Goal: Book appointment/travel/reservation

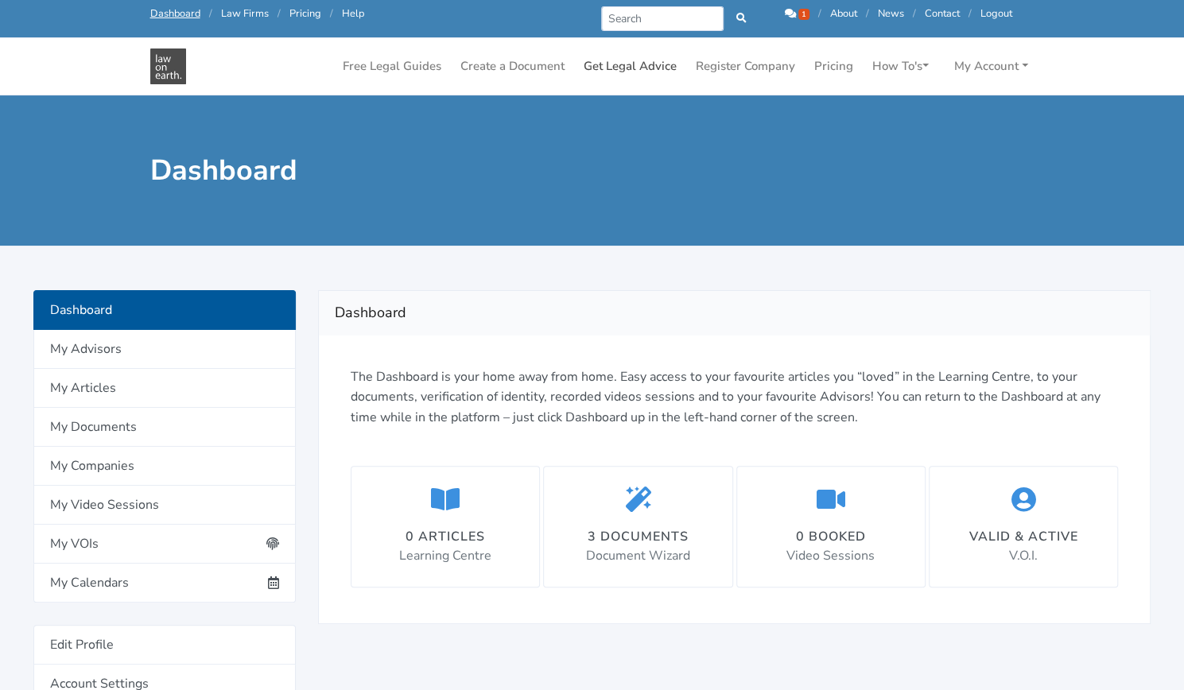
click at [632, 56] on link "Get Legal Advice" at bounding box center [630, 66] width 106 height 31
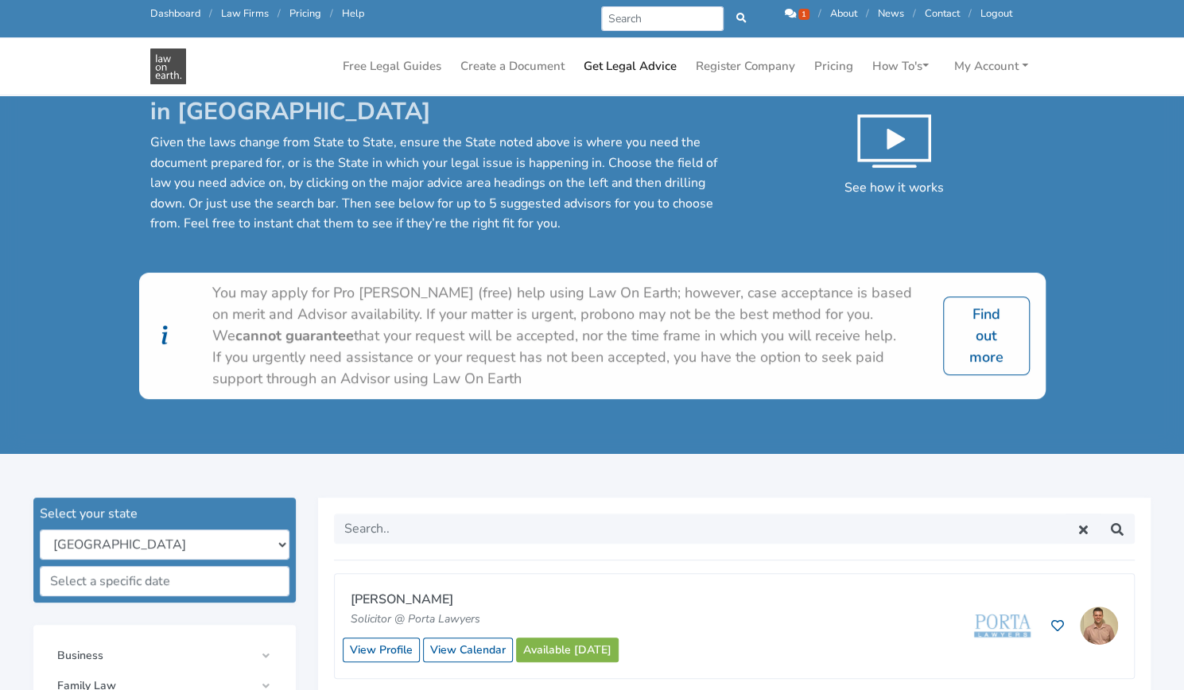
scroll to position [32, 0]
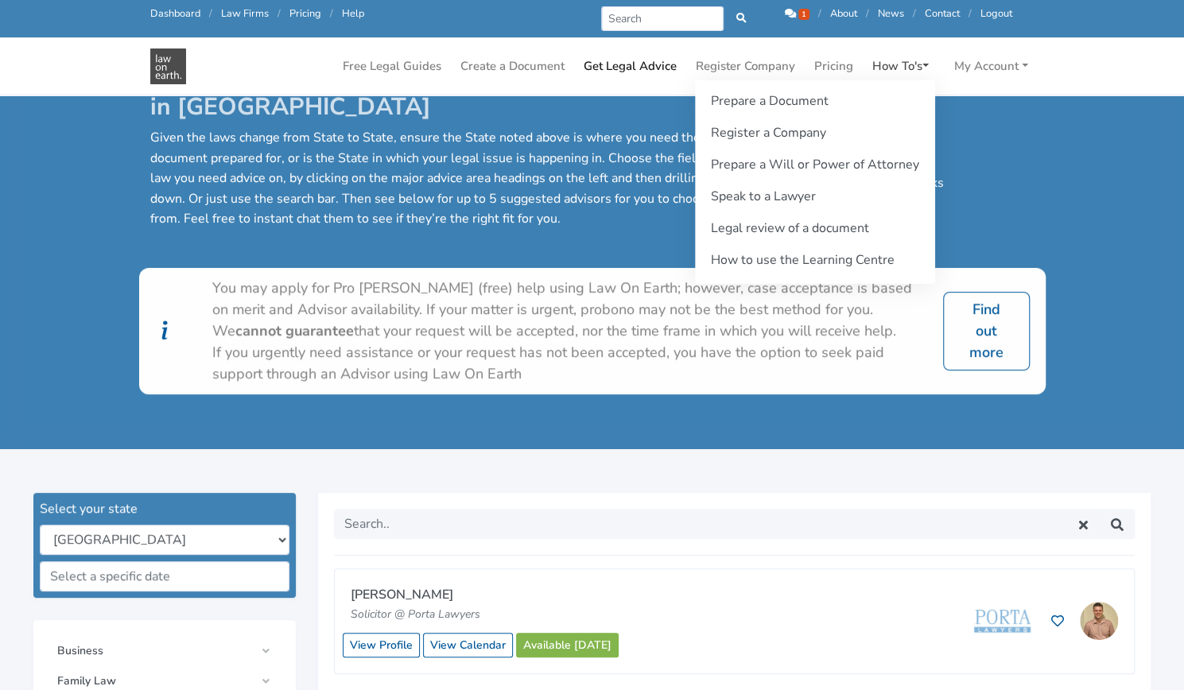
click at [896, 56] on link "How To's" at bounding box center [900, 66] width 69 height 31
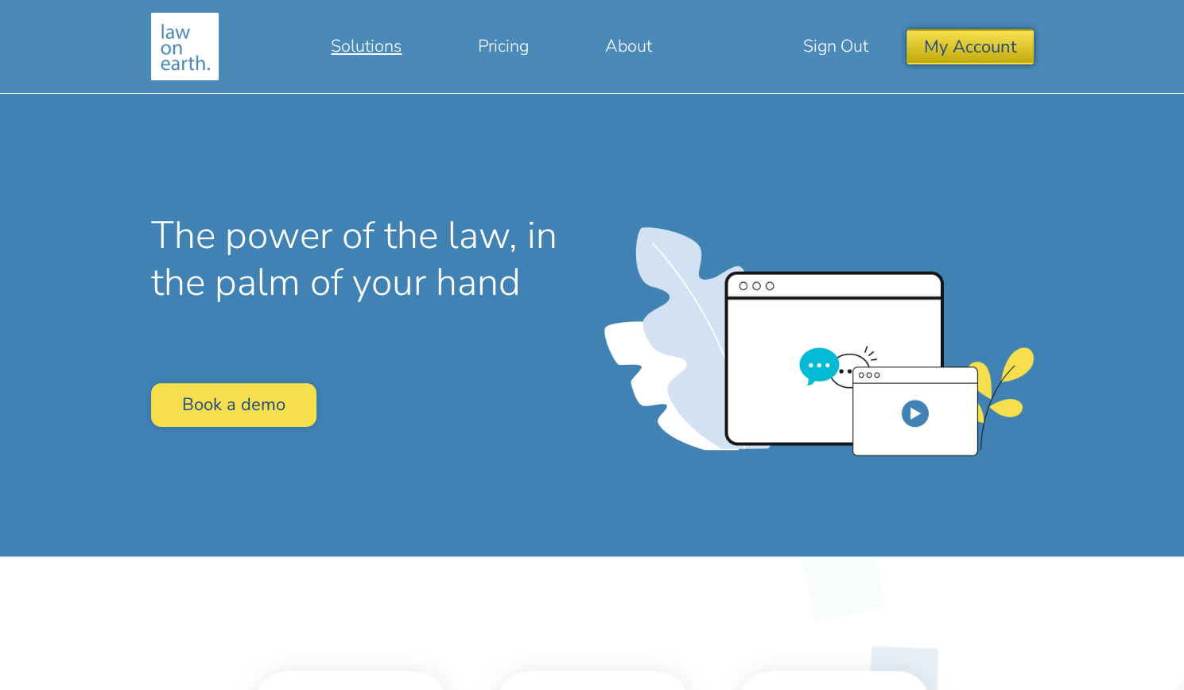
click at [915, 44] on button "My Account" at bounding box center [969, 46] width 126 height 34
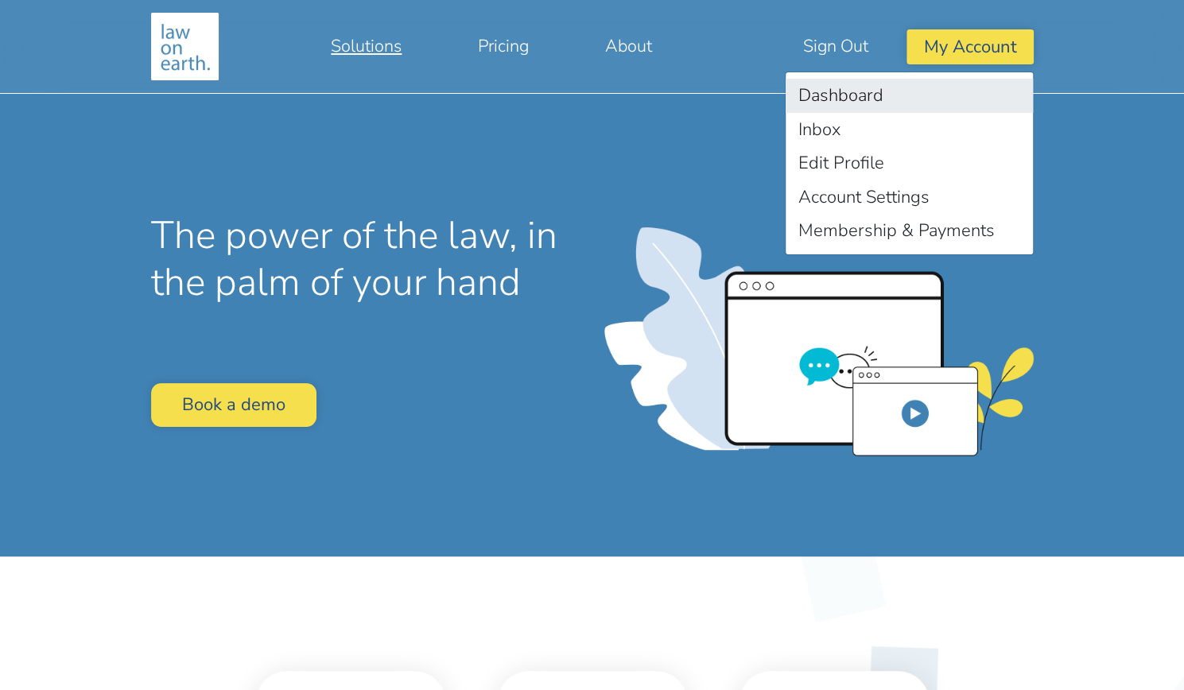
click at [876, 92] on link "Dashboard" at bounding box center [909, 96] width 247 height 34
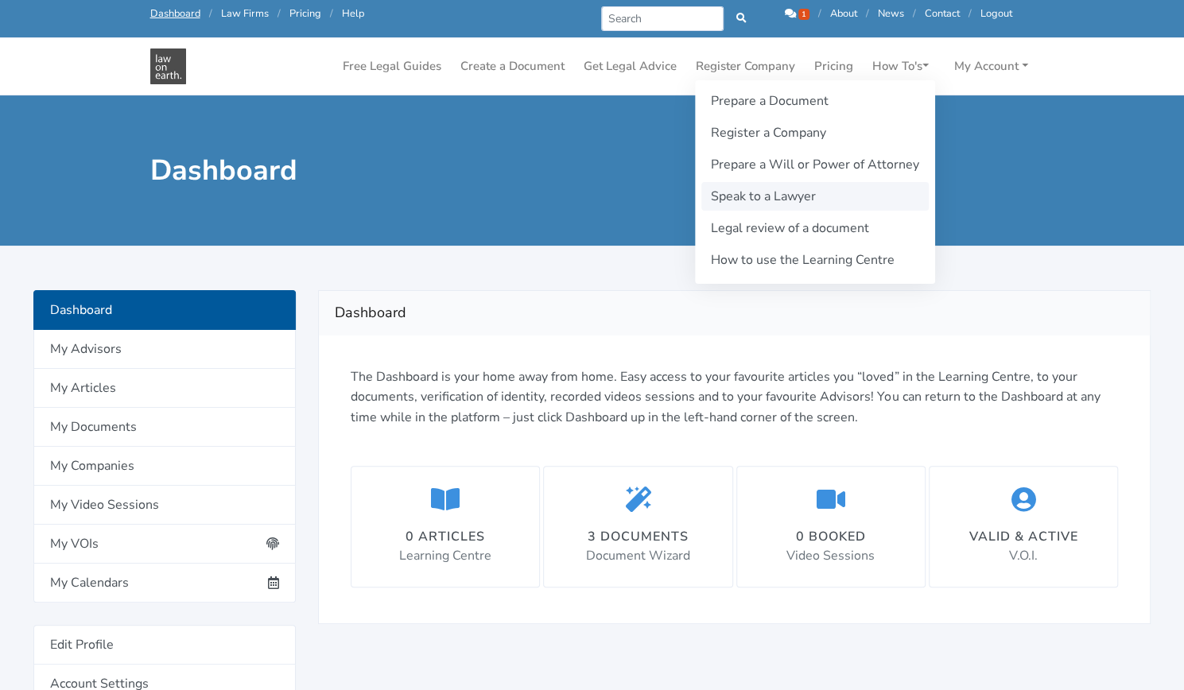
click at [811, 200] on link "Speak to a Lawyer" at bounding box center [814, 196] width 227 height 29
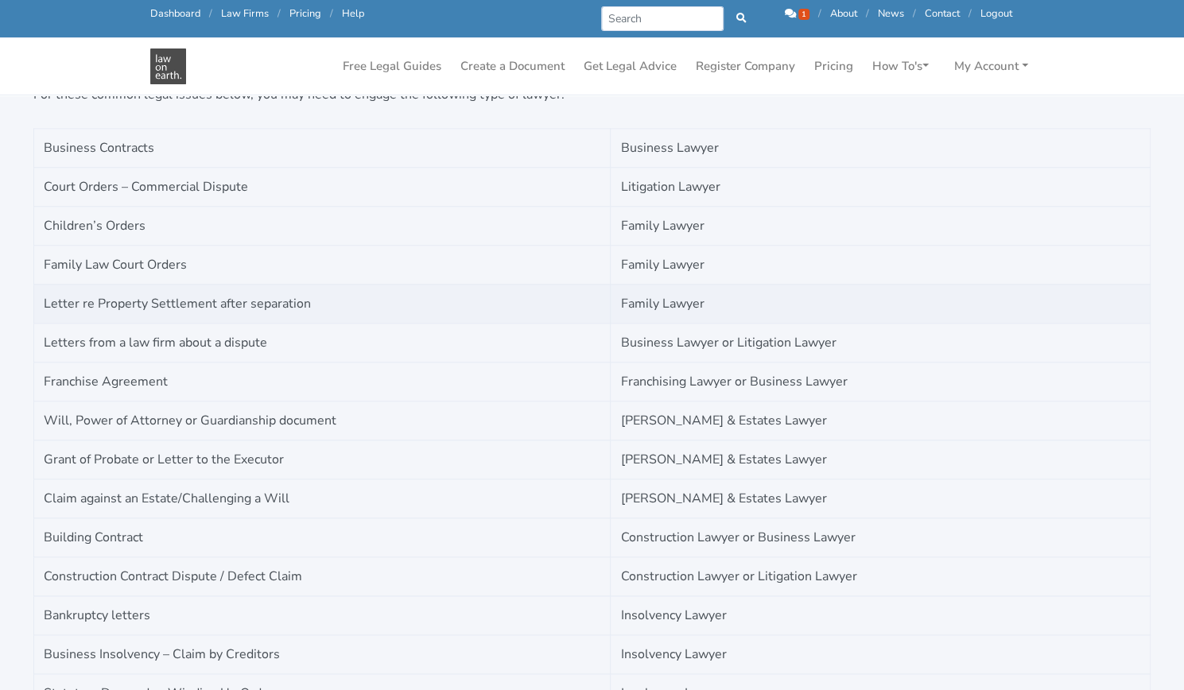
scroll to position [907, 0]
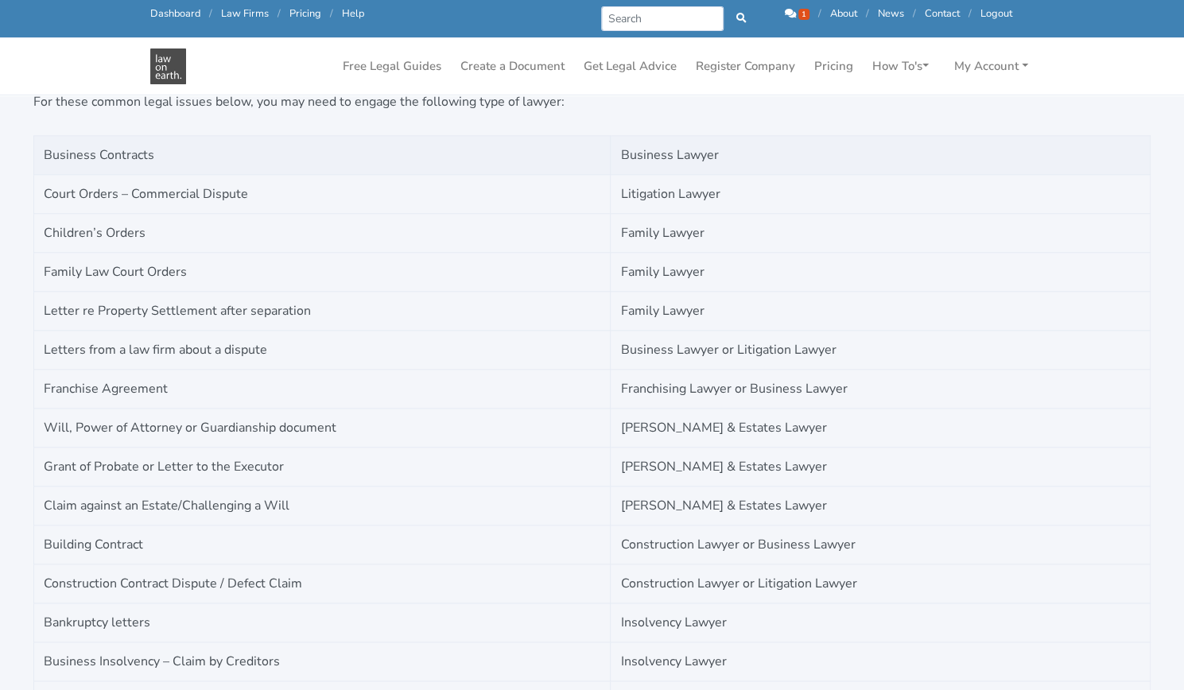
click at [360, 159] on td "Business Contracts" at bounding box center [322, 154] width 576 height 39
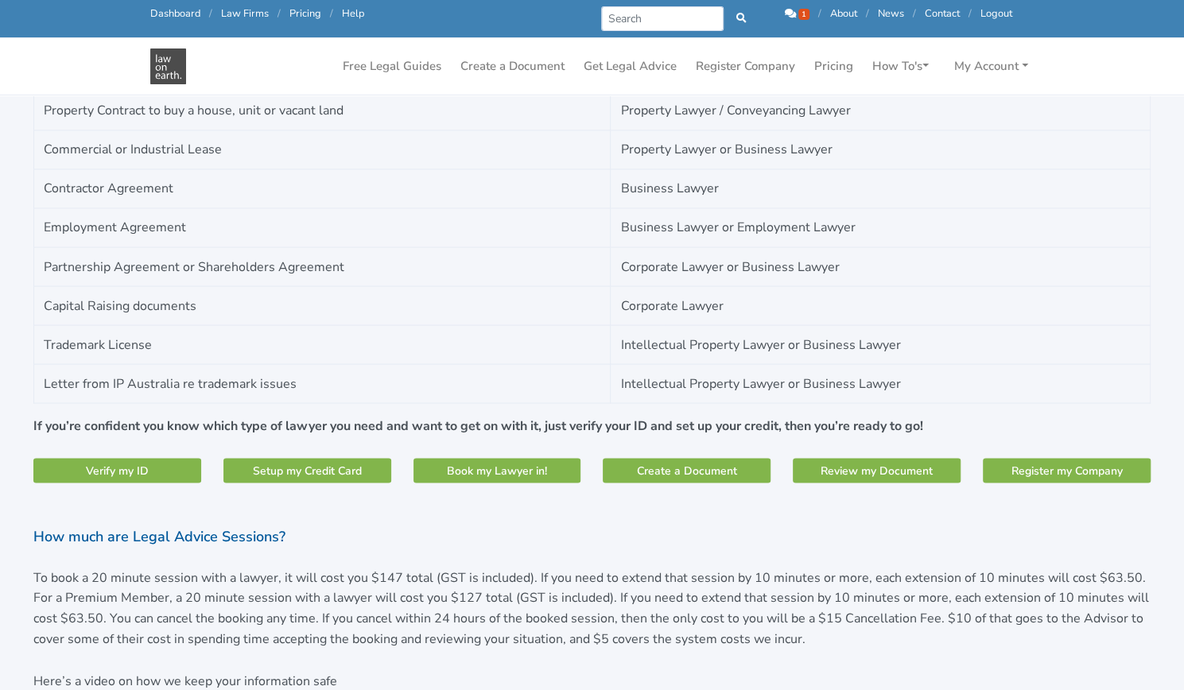
scroll to position [1548, 0]
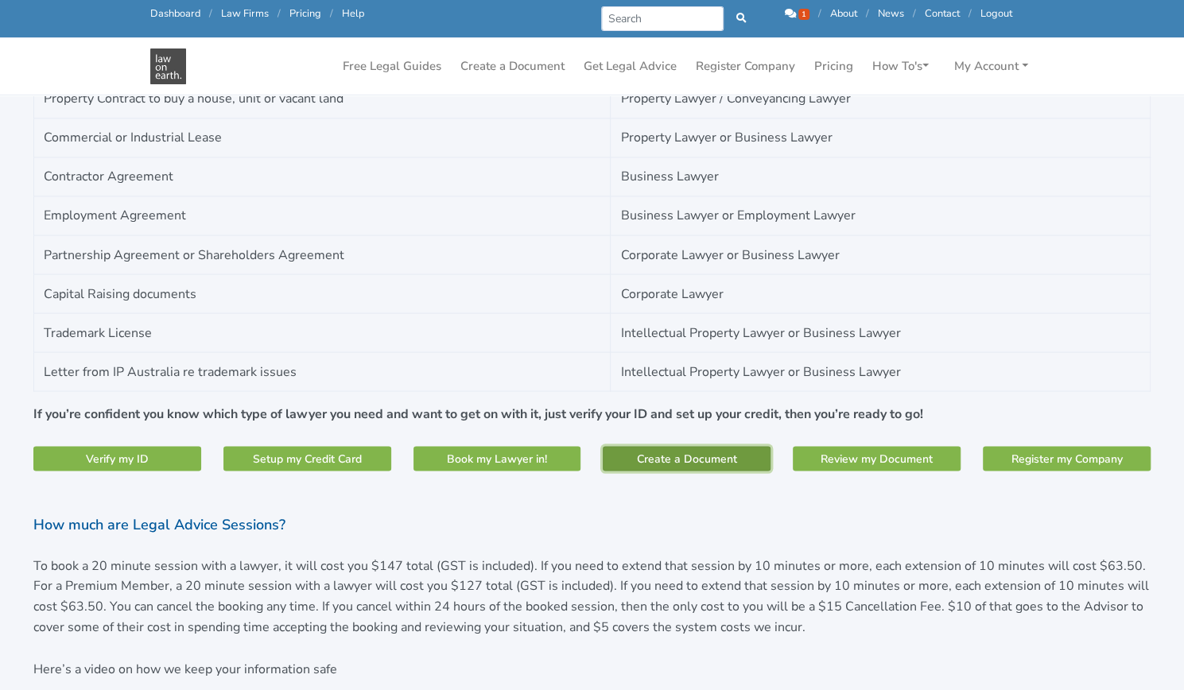
click at [657, 446] on link "Create a Document" at bounding box center [687, 458] width 168 height 25
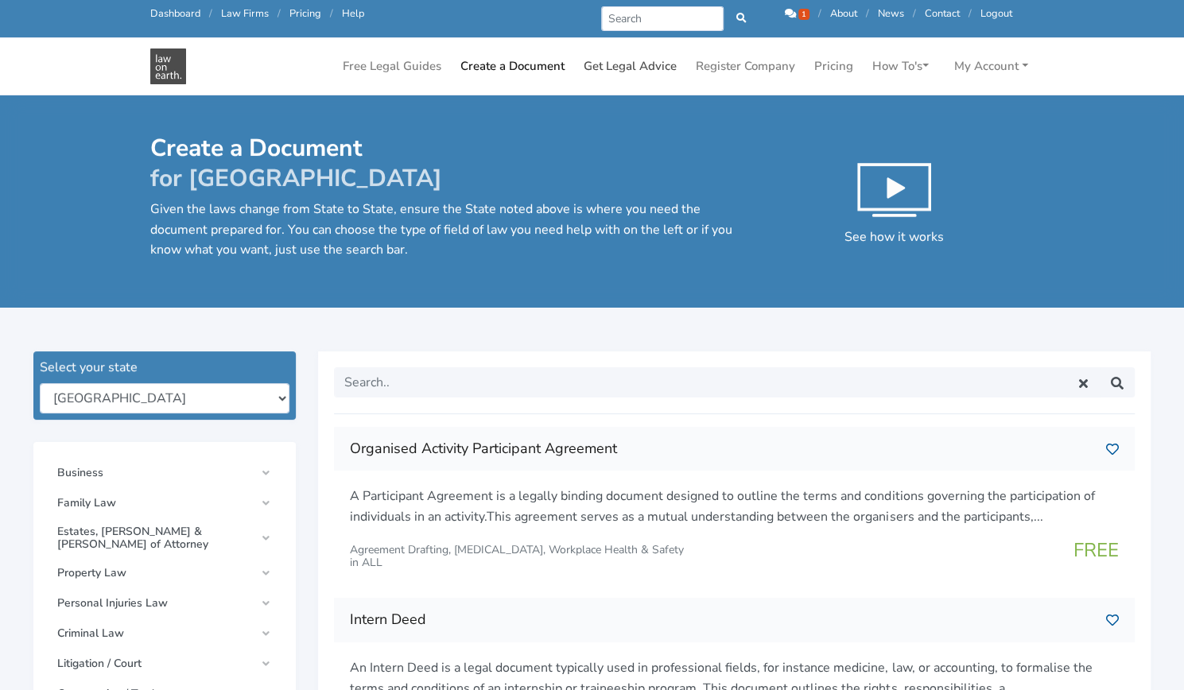
click at [612, 66] on link "Get Legal Advice" at bounding box center [630, 66] width 106 height 31
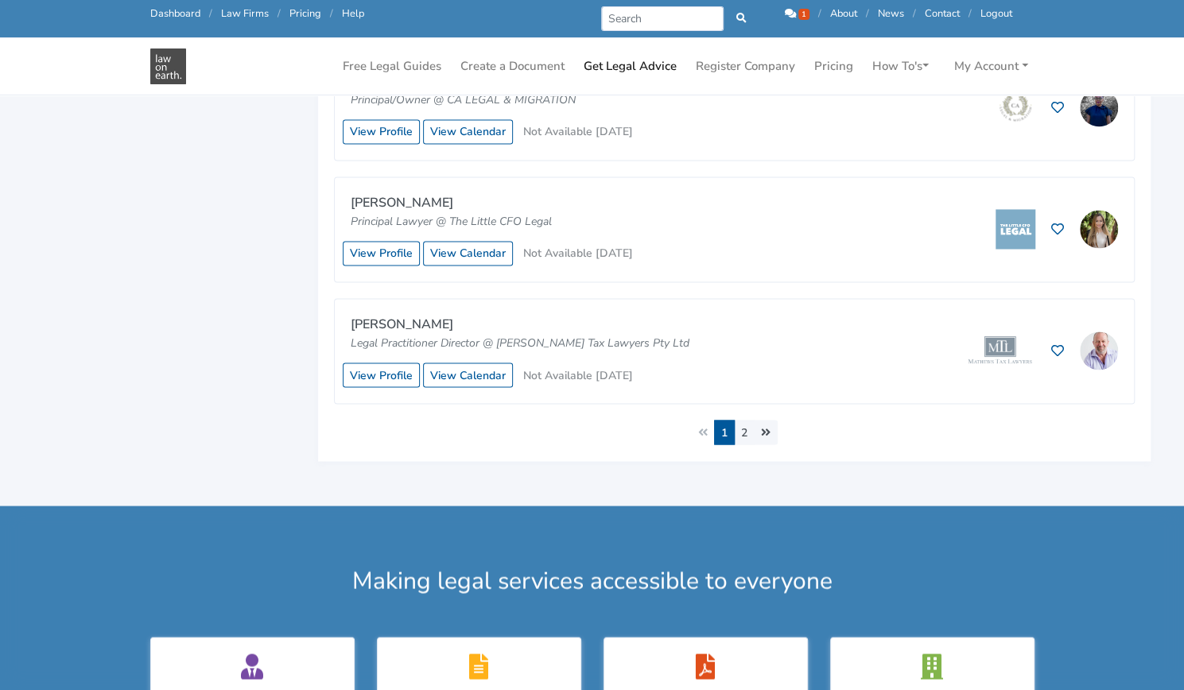
scroll to position [1395, 0]
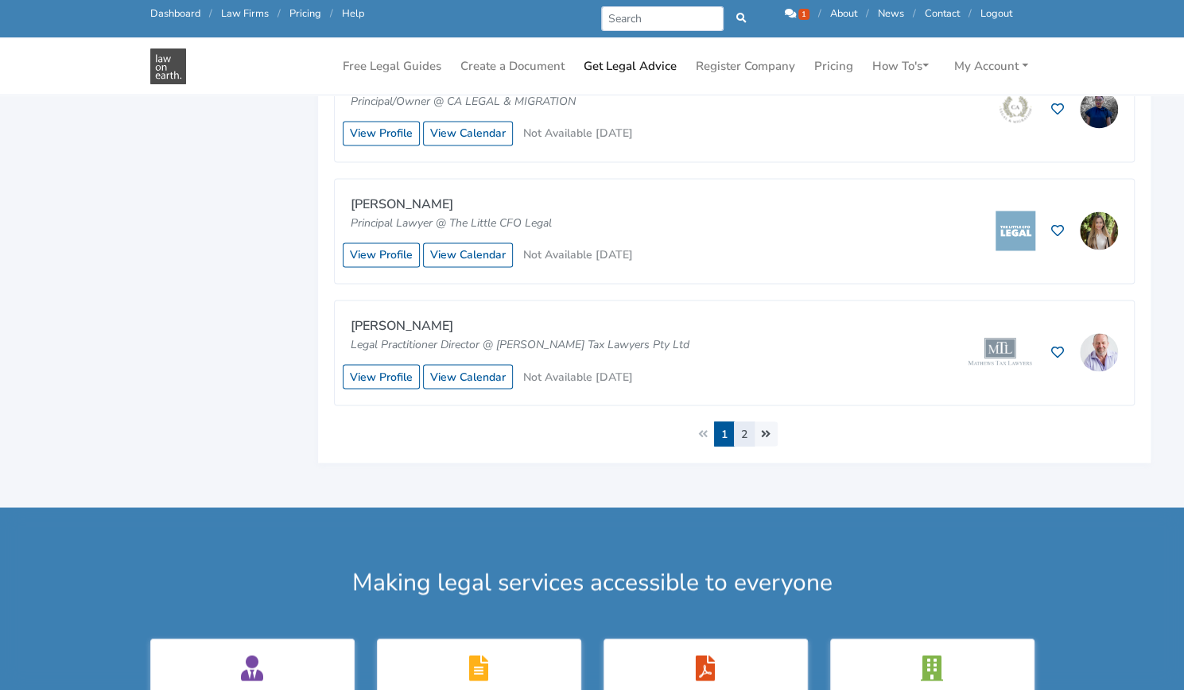
click at [743, 423] on link "2" at bounding box center [744, 433] width 21 height 25
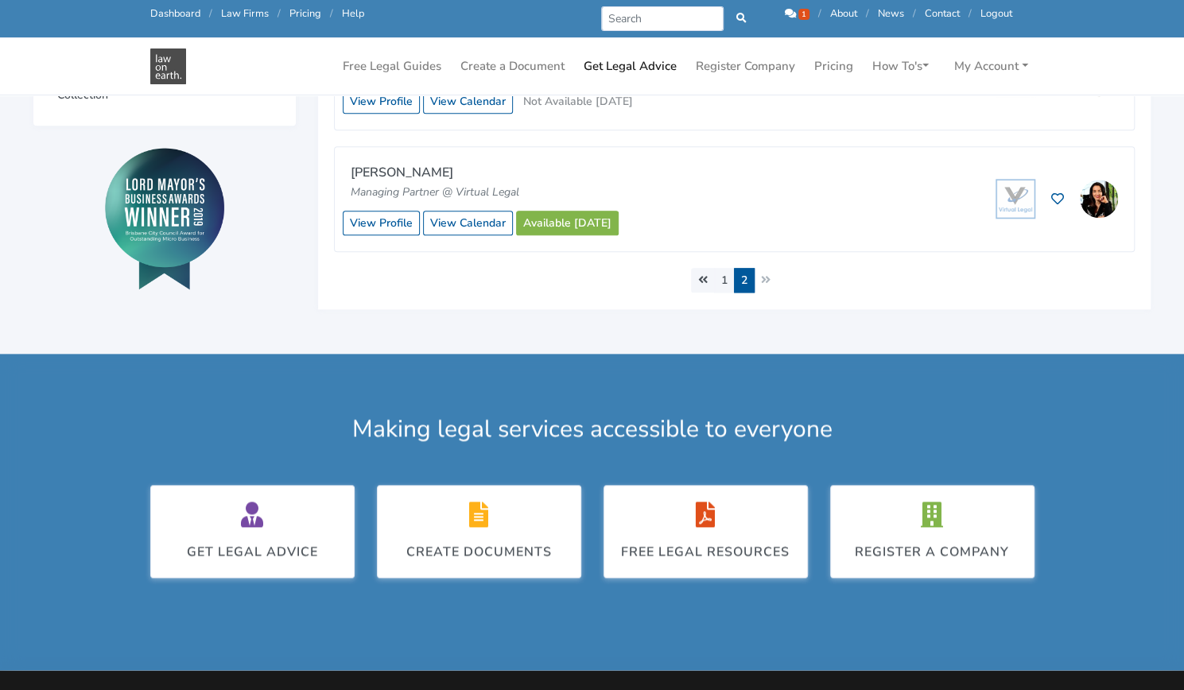
scroll to position [946, 0]
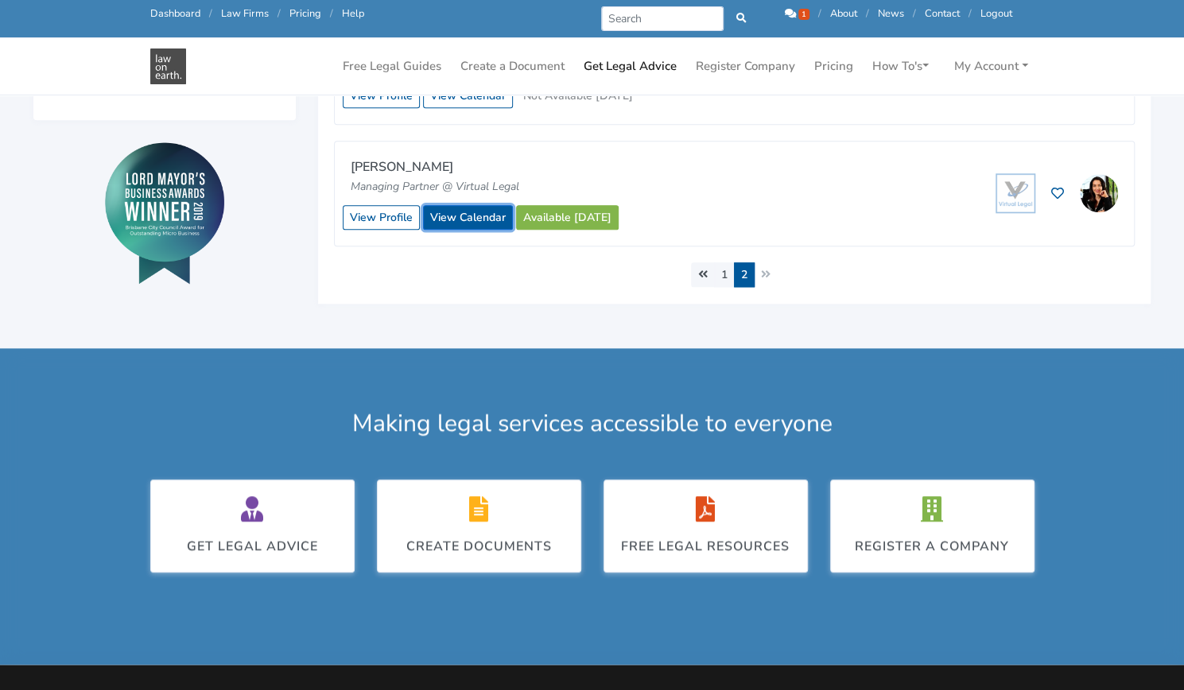
click at [485, 205] on link "View Calendar" at bounding box center [468, 217] width 90 height 25
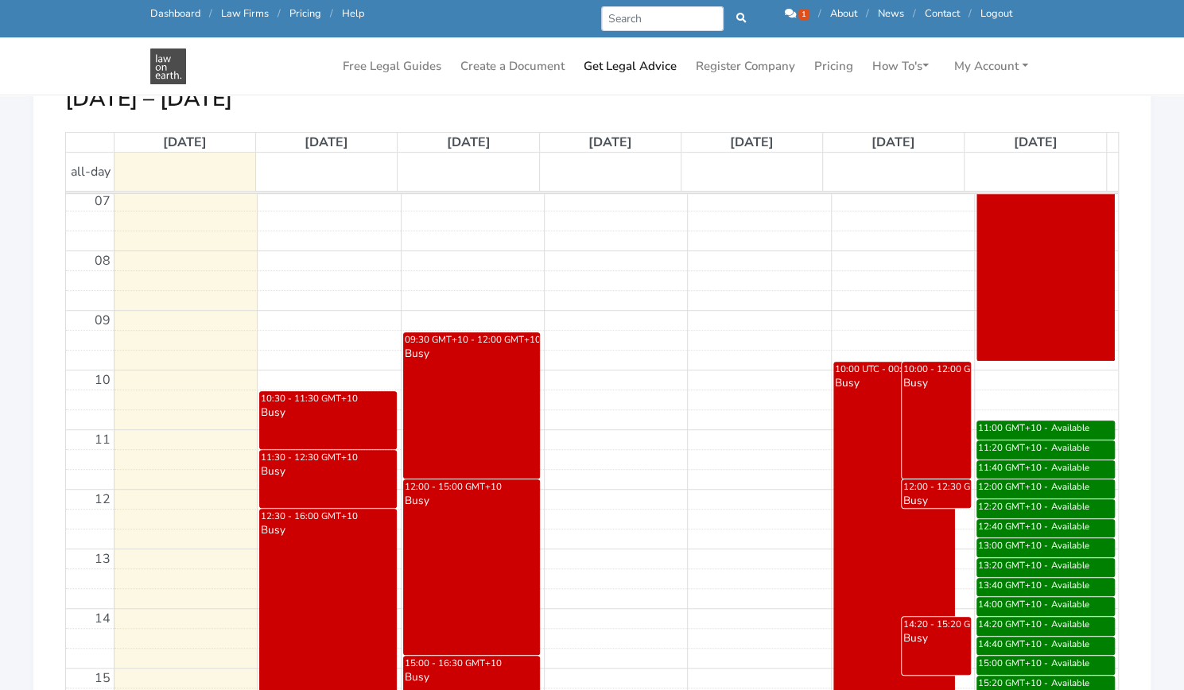
scroll to position [419, 0]
click at [297, 316] on td at bounding box center [616, 321] width 1004 height 20
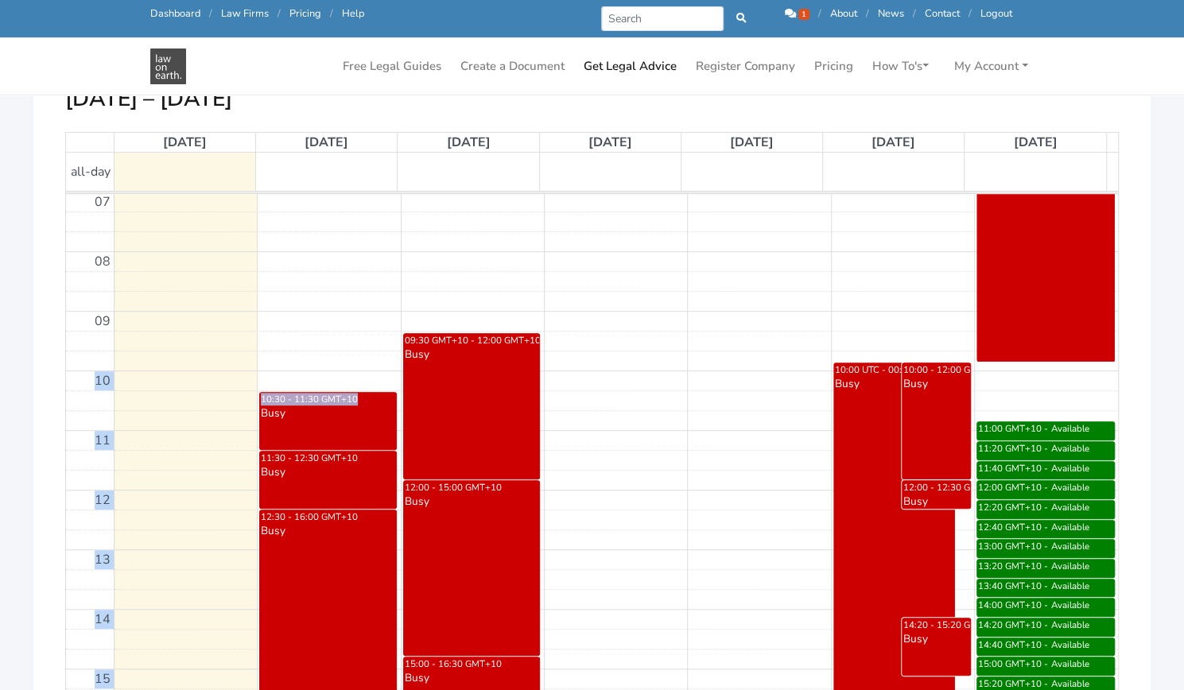
drag, startPoint x: 337, startPoint y: 320, endPoint x: 365, endPoint y: 393, distance: 77.5
click at [365, 393] on div "00 01 02 03 04 05 06 07 08 09 10 11 12 13 14 15 16 17 18 19 20 21 22 23 10:30 -…" at bounding box center [592, 490] width 1052 height 1430
click at [345, 312] on td at bounding box center [616, 321] width 1004 height 20
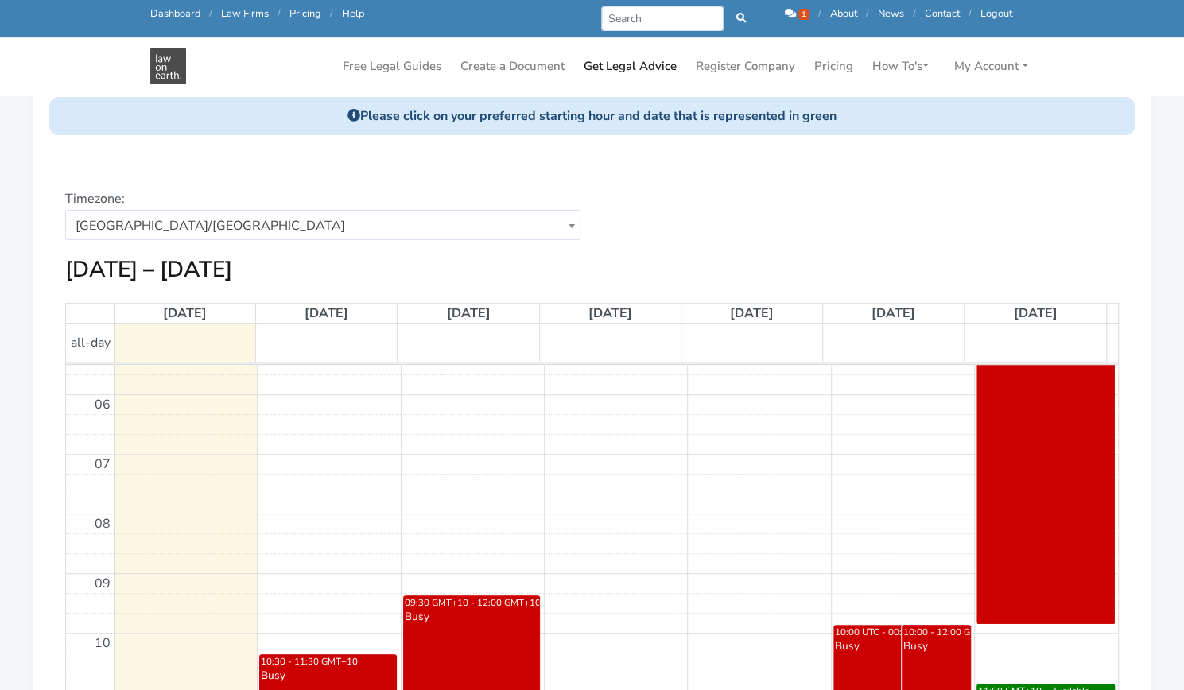
scroll to position [326, 0]
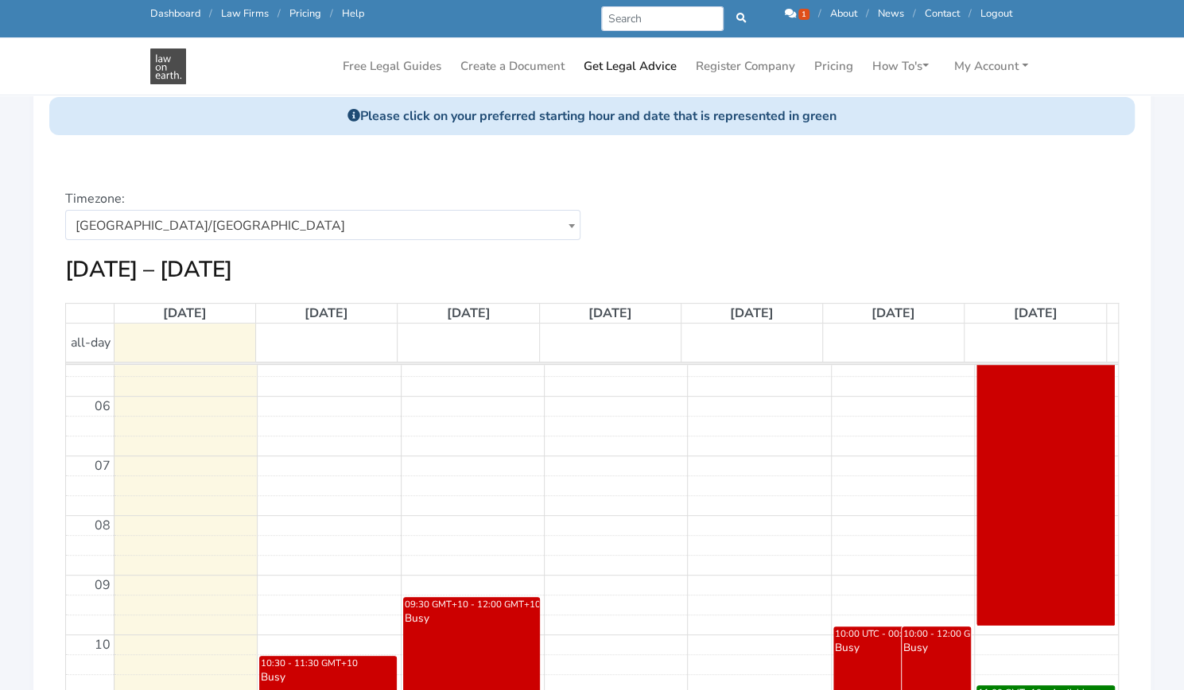
click at [301, 401] on td at bounding box center [616, 406] width 1004 height 20
click at [308, 539] on td at bounding box center [616, 545] width 1004 height 20
click at [330, 615] on td at bounding box center [616, 625] width 1004 height 20
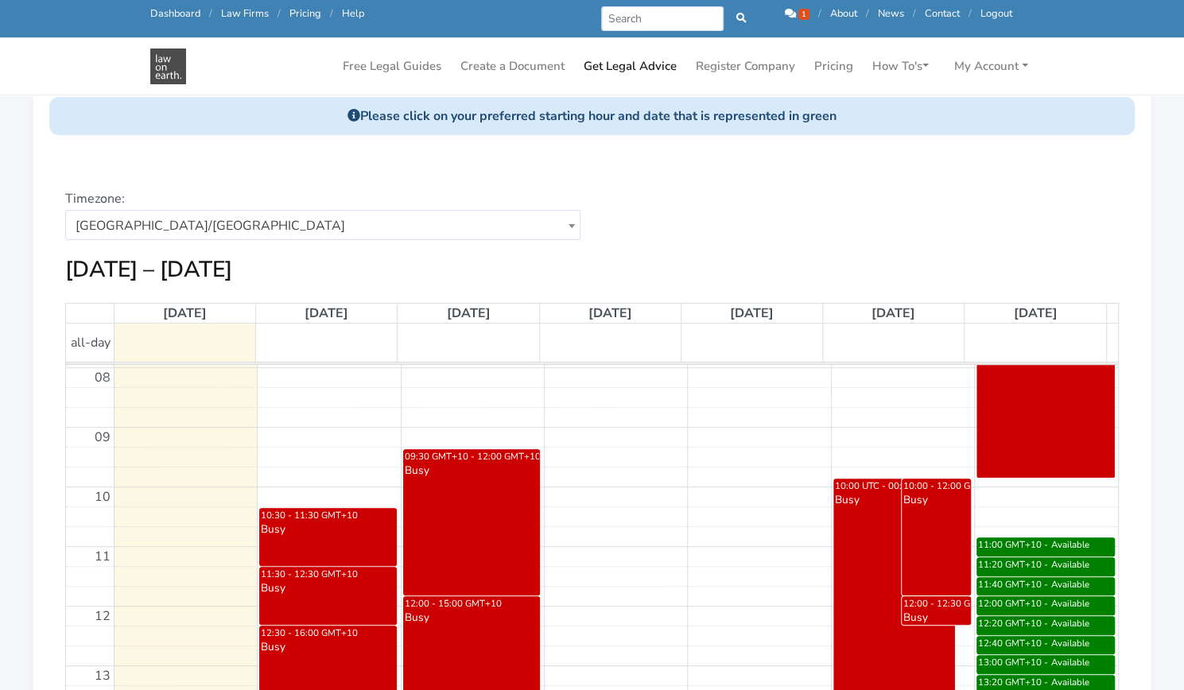
scroll to position [472, 0]
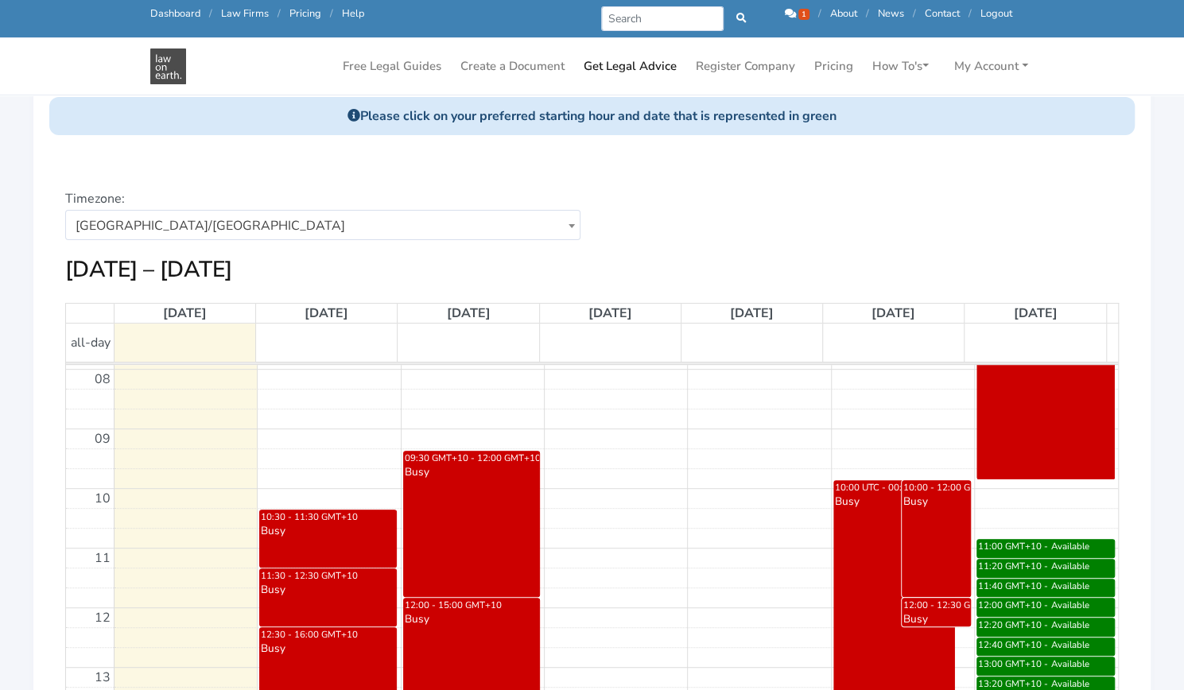
click at [319, 526] on div "Busy" at bounding box center [328, 530] width 136 height 15
click at [329, 476] on td at bounding box center [616, 478] width 1004 height 20
click at [692, 451] on td at bounding box center [616, 458] width 1004 height 20
click at [623, 528] on td at bounding box center [616, 538] width 1004 height 20
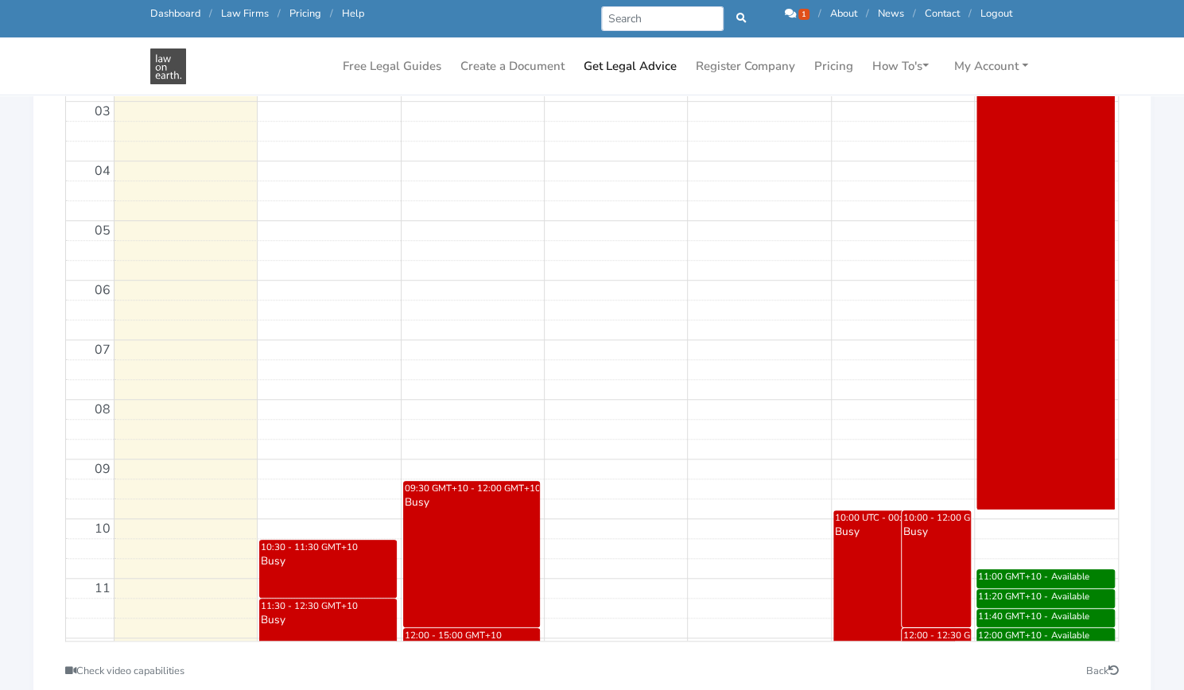
scroll to position [596, 0]
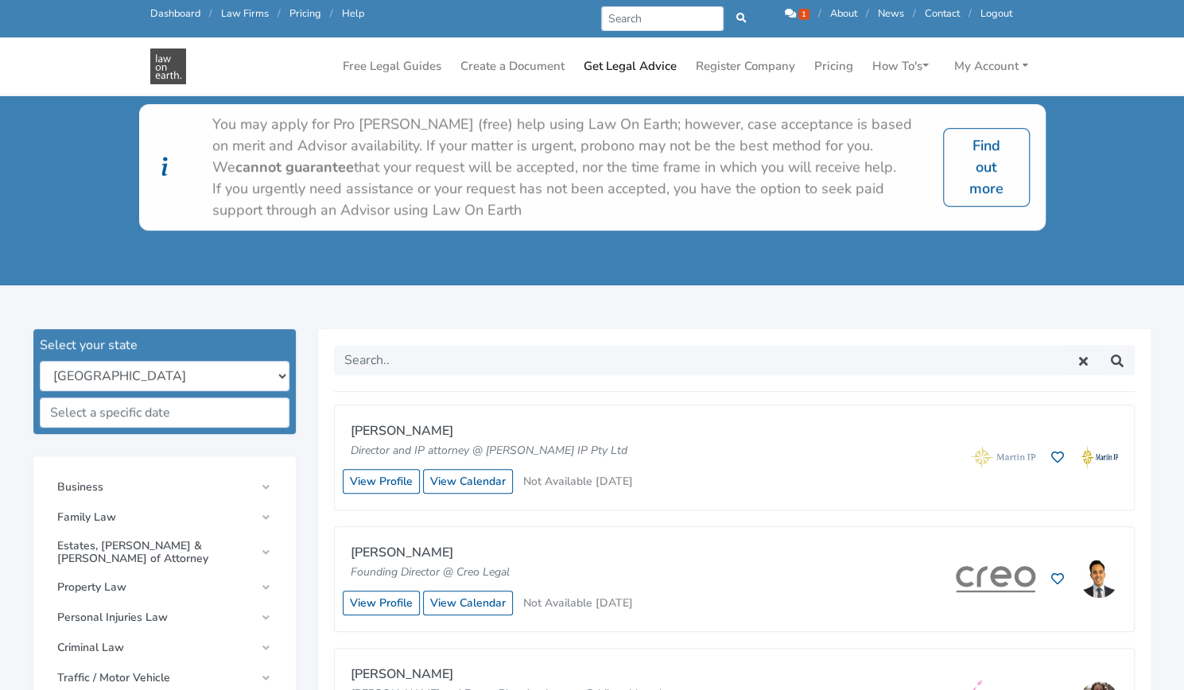
scroll to position [231, 0]
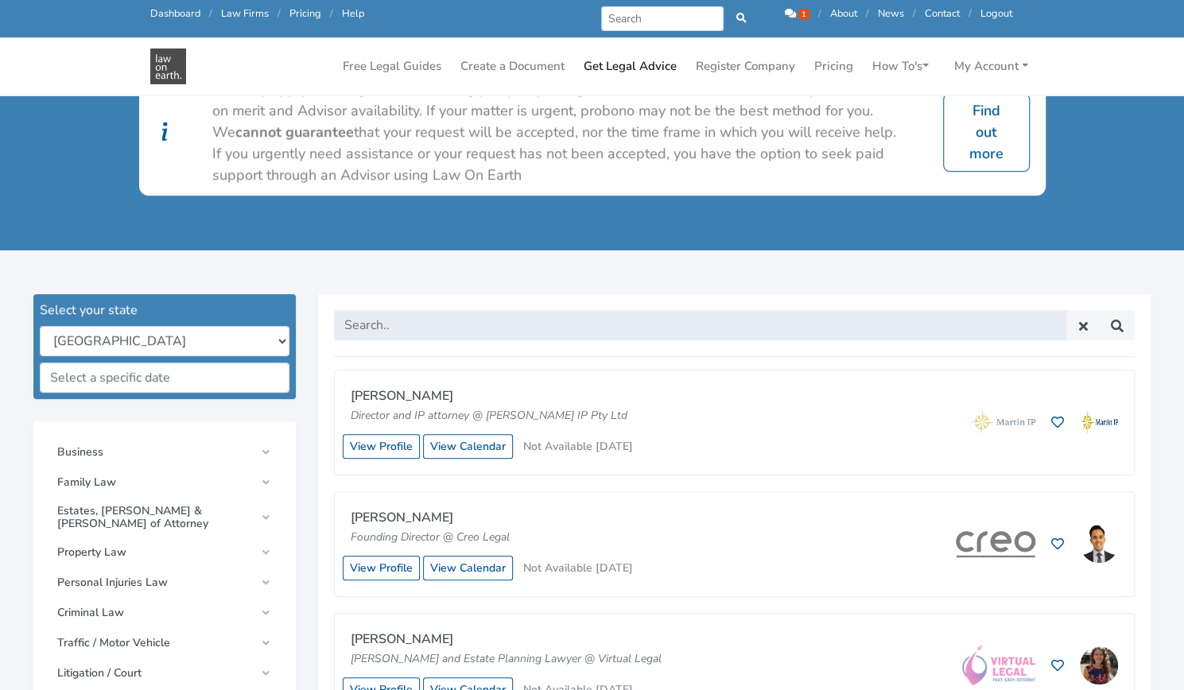
click at [740, 316] on input "text" at bounding box center [700, 325] width 732 height 30
type input "contract"
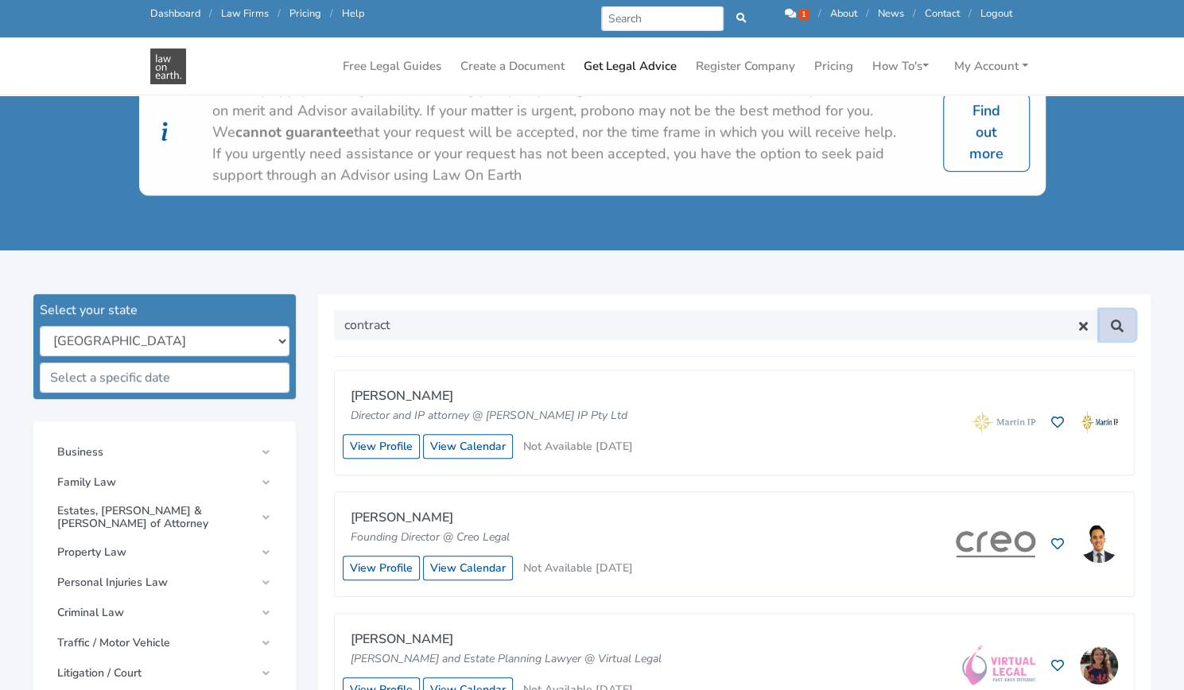
click at [1100, 330] on button at bounding box center [1117, 325] width 35 height 30
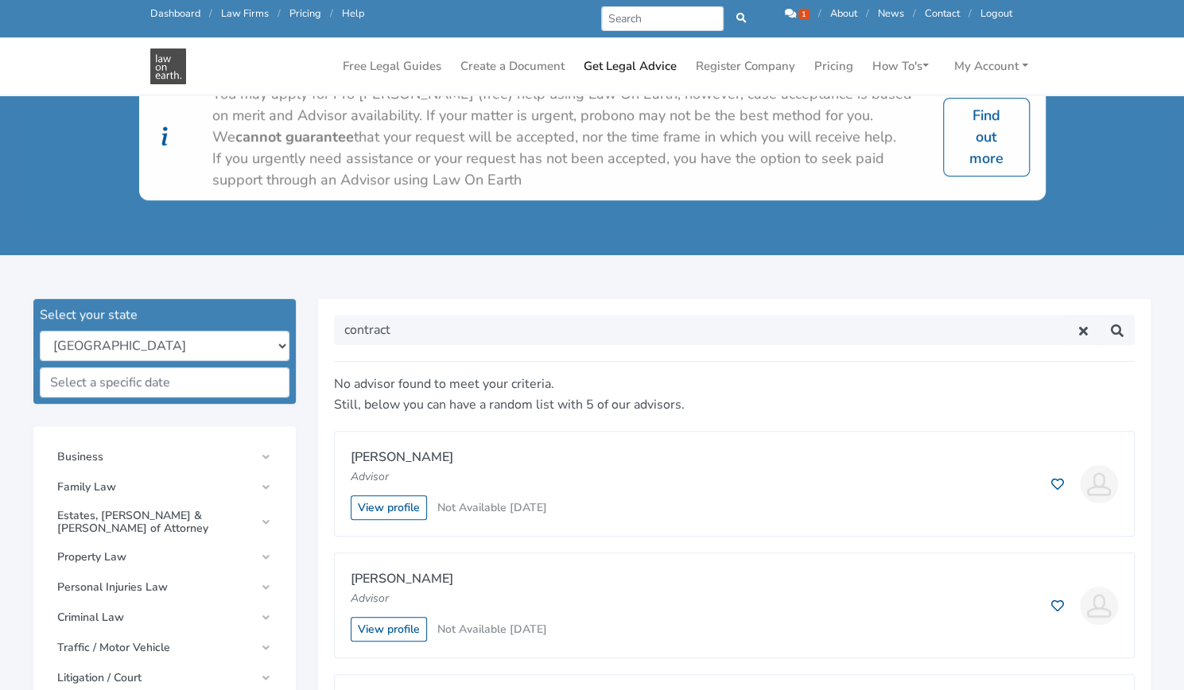
scroll to position [225, 0]
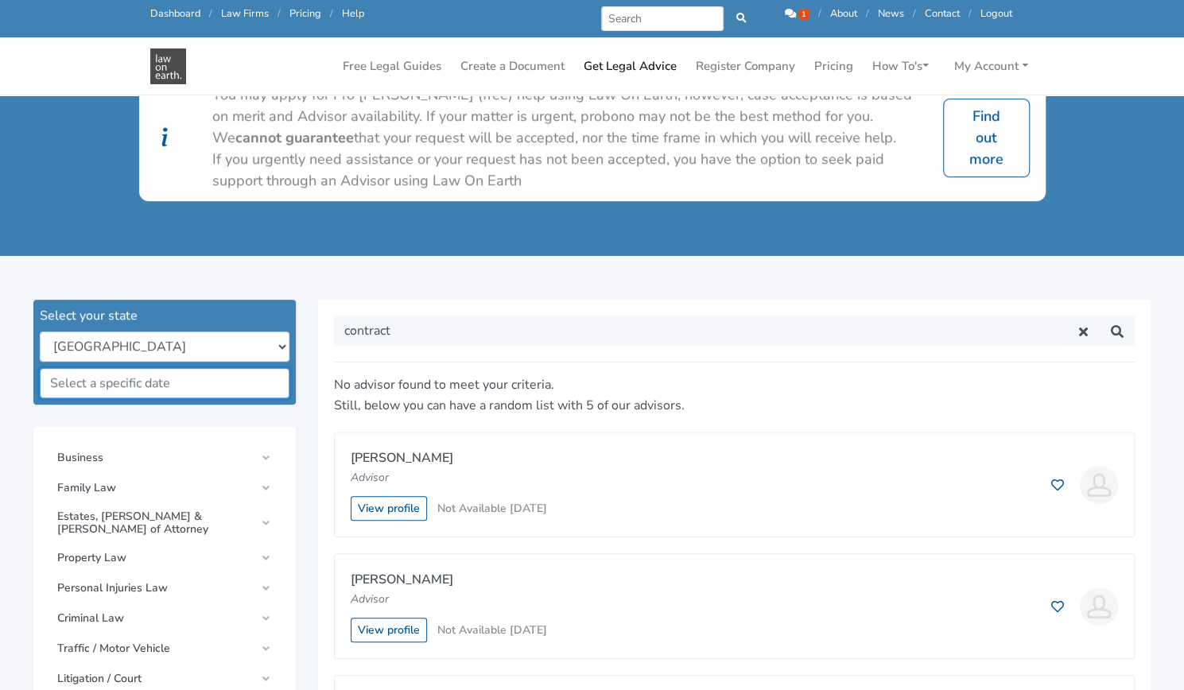
click at [93, 389] on input "text" at bounding box center [165, 383] width 250 height 30
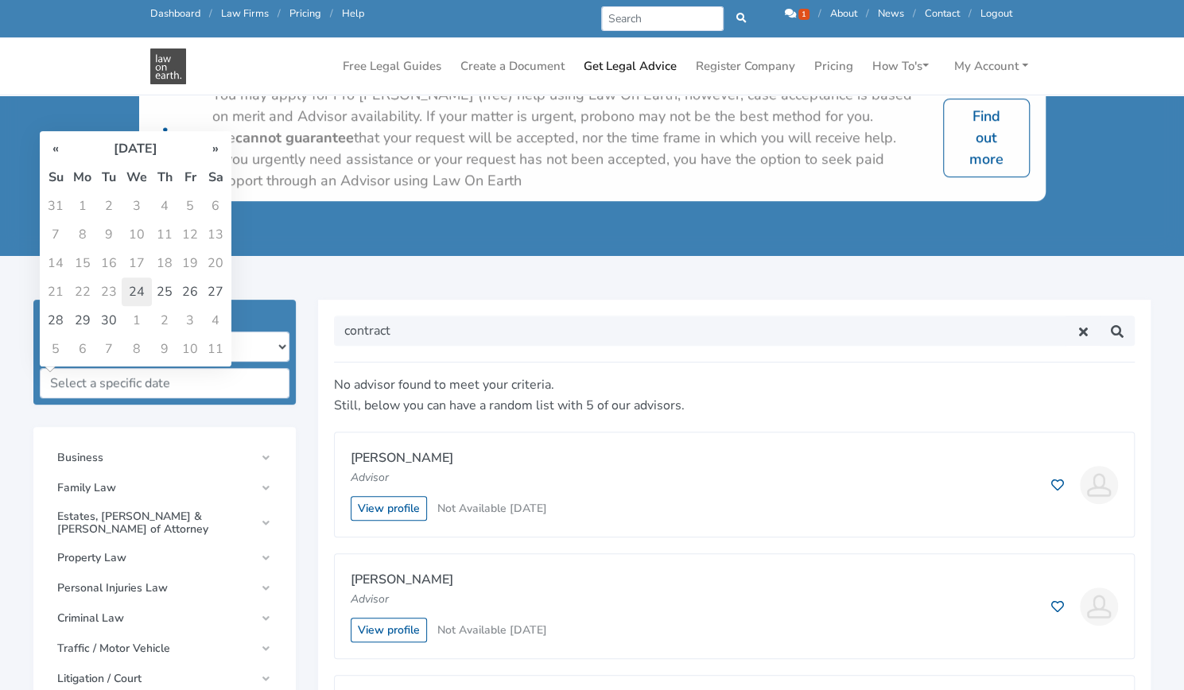
click at [142, 298] on td "24" at bounding box center [137, 291] width 30 height 29
type input "[DATE]"
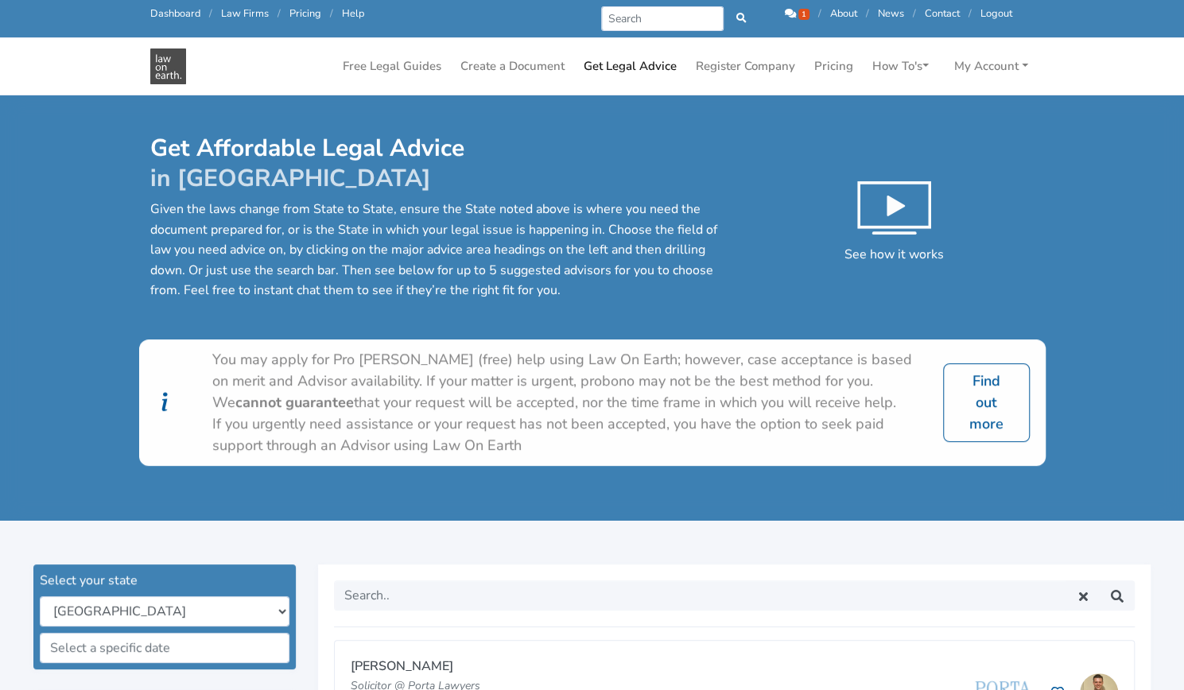
scroll to position [142, 0]
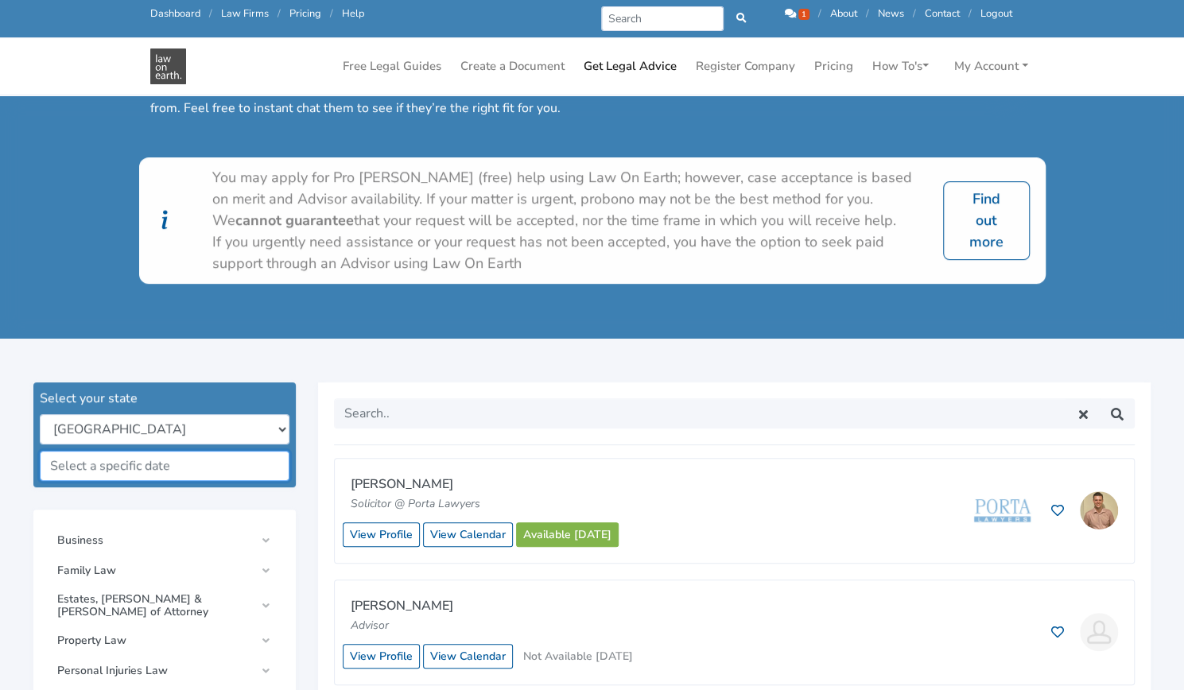
click at [155, 471] on input "text" at bounding box center [165, 466] width 250 height 30
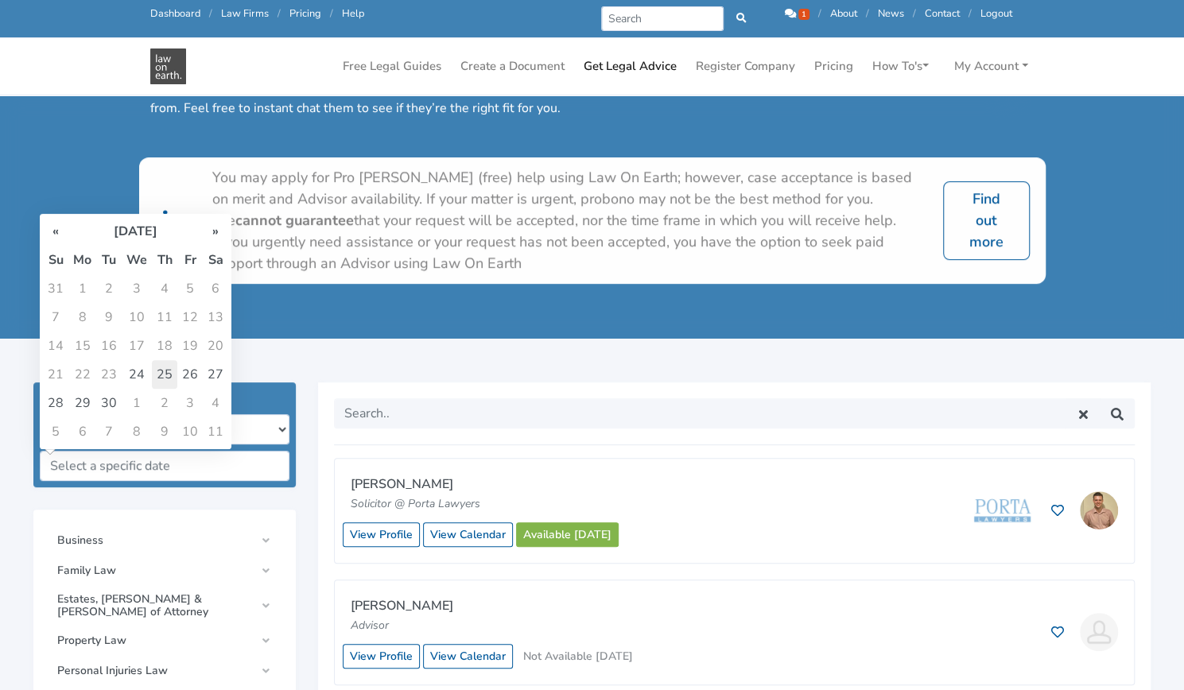
click at [165, 379] on td "25" at bounding box center [164, 374] width 25 height 29
type input "[DATE]"
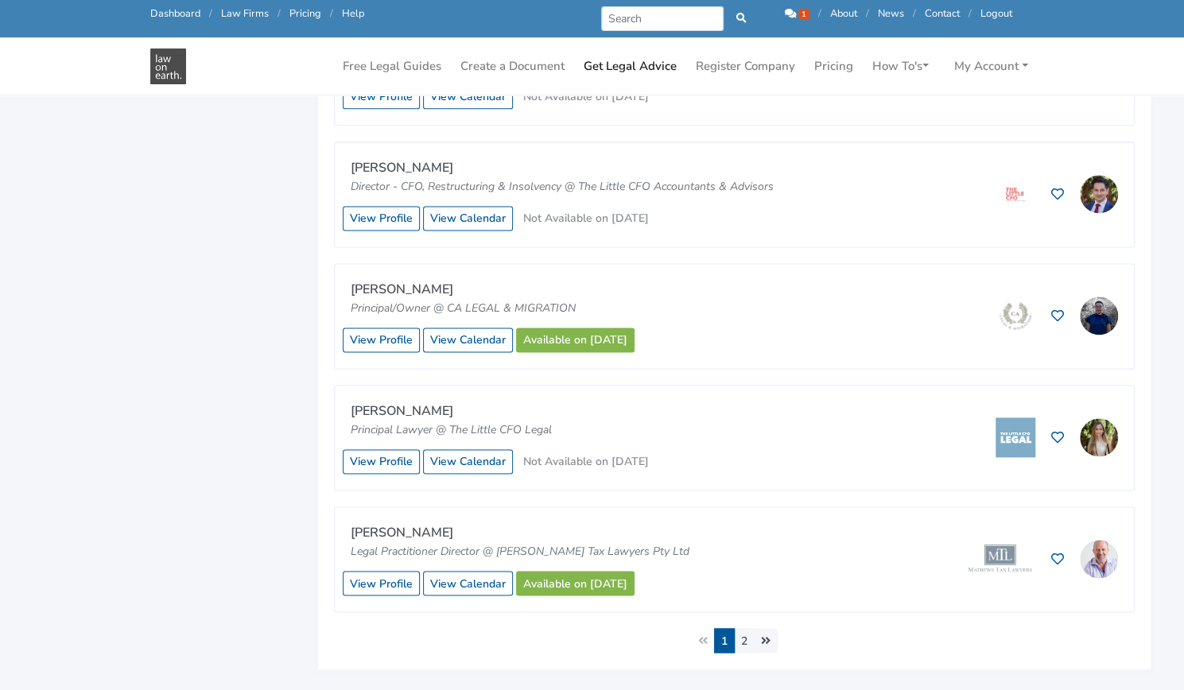
scroll to position [1223, 0]
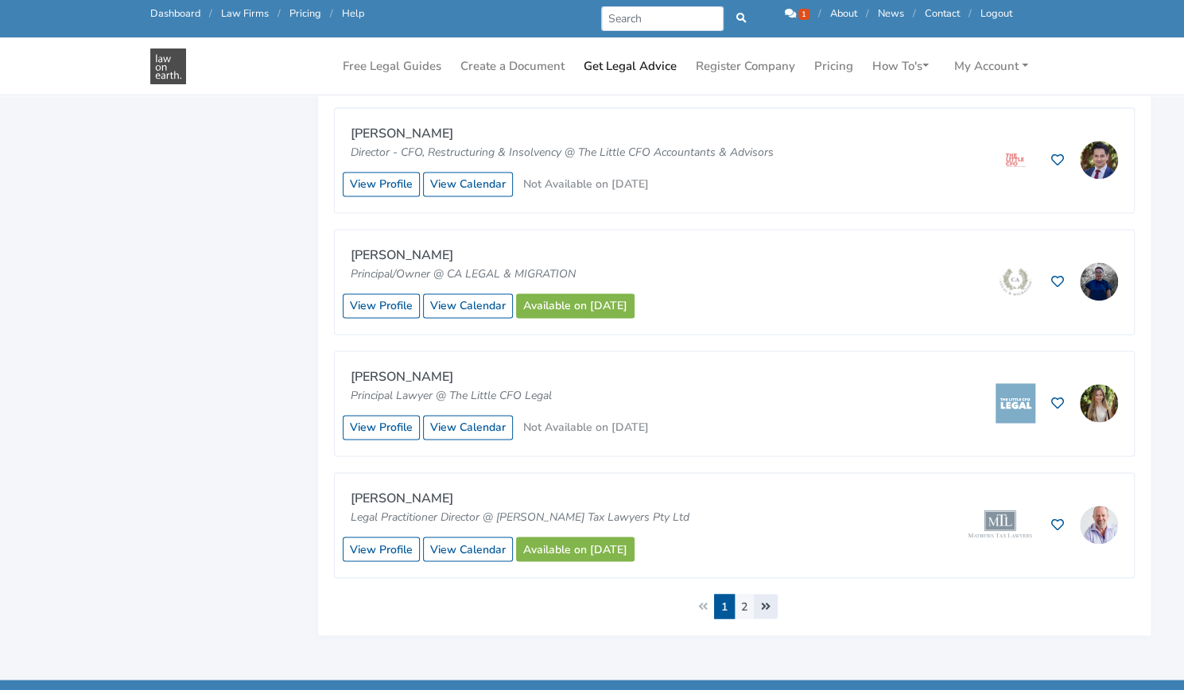
click at [754, 594] on link "Next »" at bounding box center [766, 606] width 24 height 25
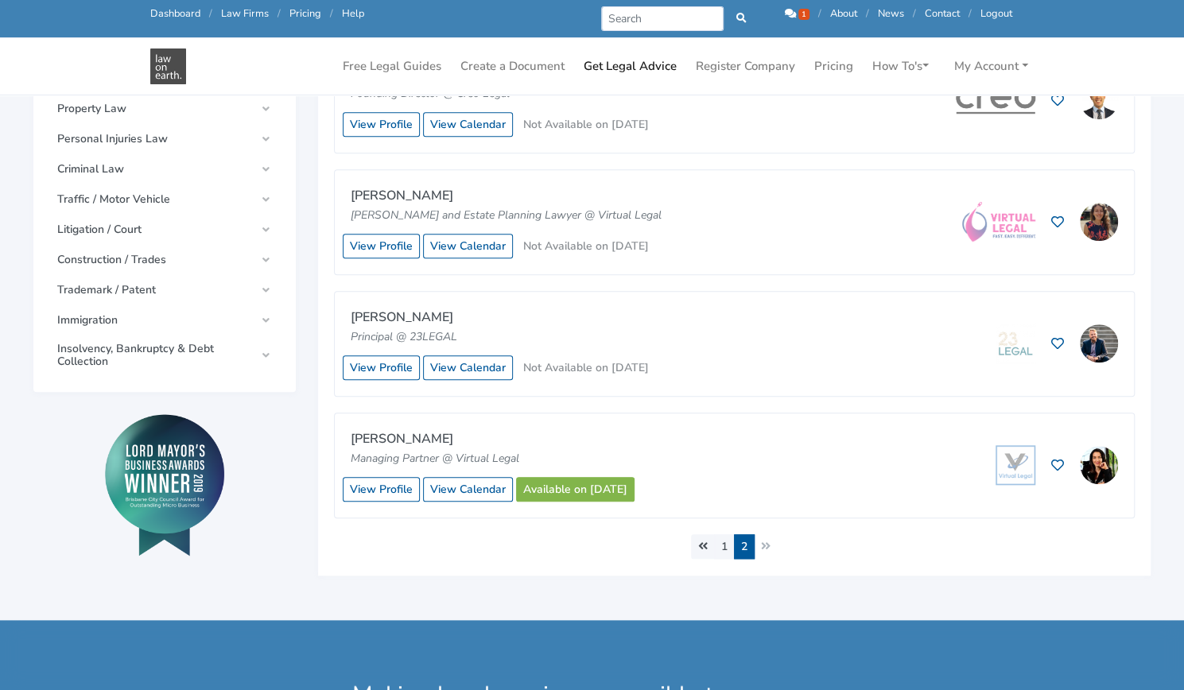
scroll to position [671, 0]
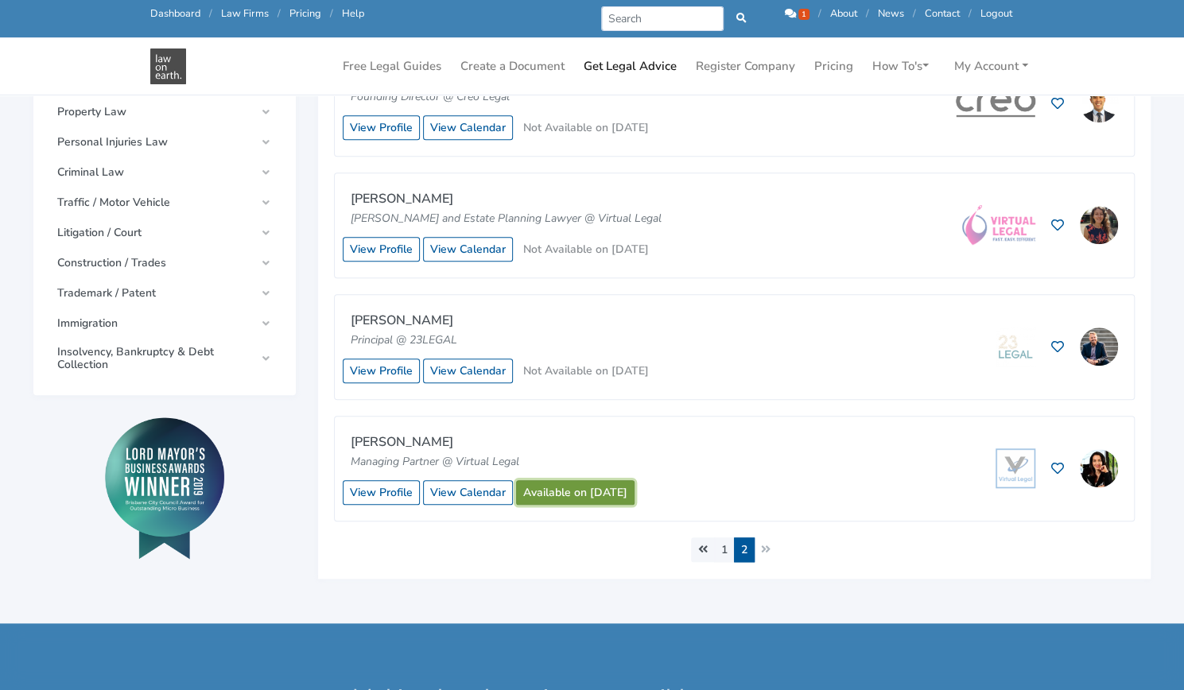
click at [604, 487] on link "Available on [DATE]" at bounding box center [575, 492] width 118 height 25
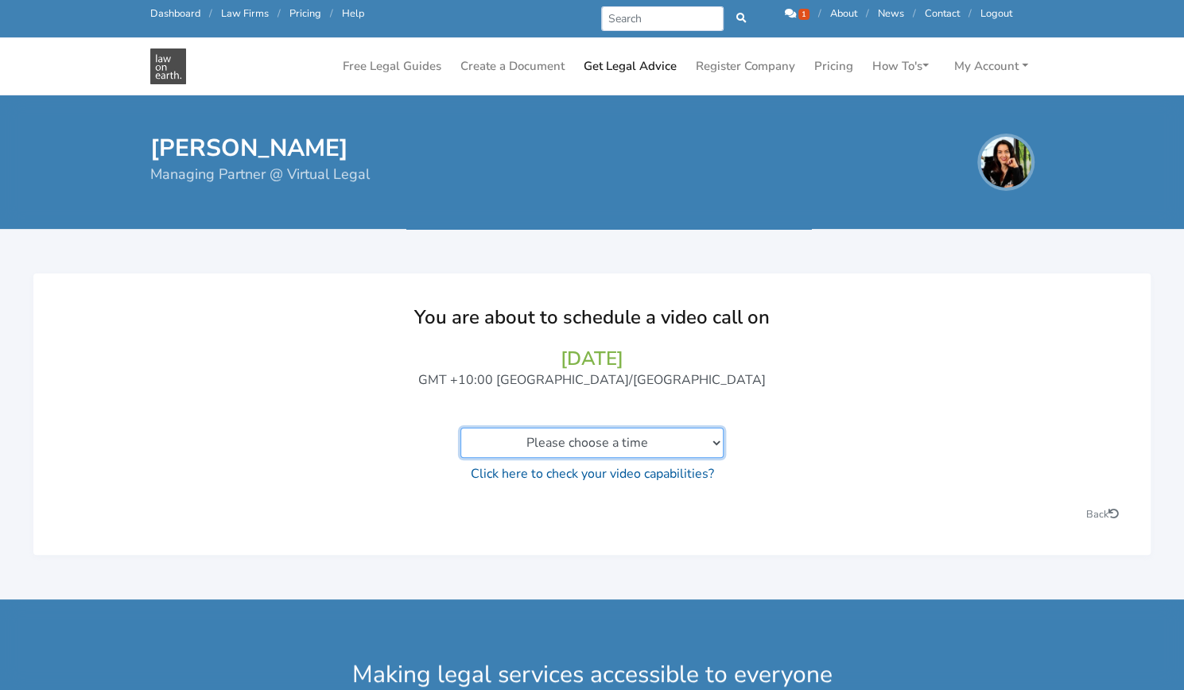
click at [609, 443] on select "Please choose a time" at bounding box center [591, 443] width 263 height 30
click at [653, 518] on div "Back" at bounding box center [861, 513] width 538 height 19
click at [665, 452] on select "Please choose a time" at bounding box center [591, 443] width 263 height 30
click at [846, 464] on p "Click here to check your video capabilities?" at bounding box center [591, 474] width 1053 height 21
click at [1106, 514] on link "Back" at bounding box center [1102, 514] width 33 height 14
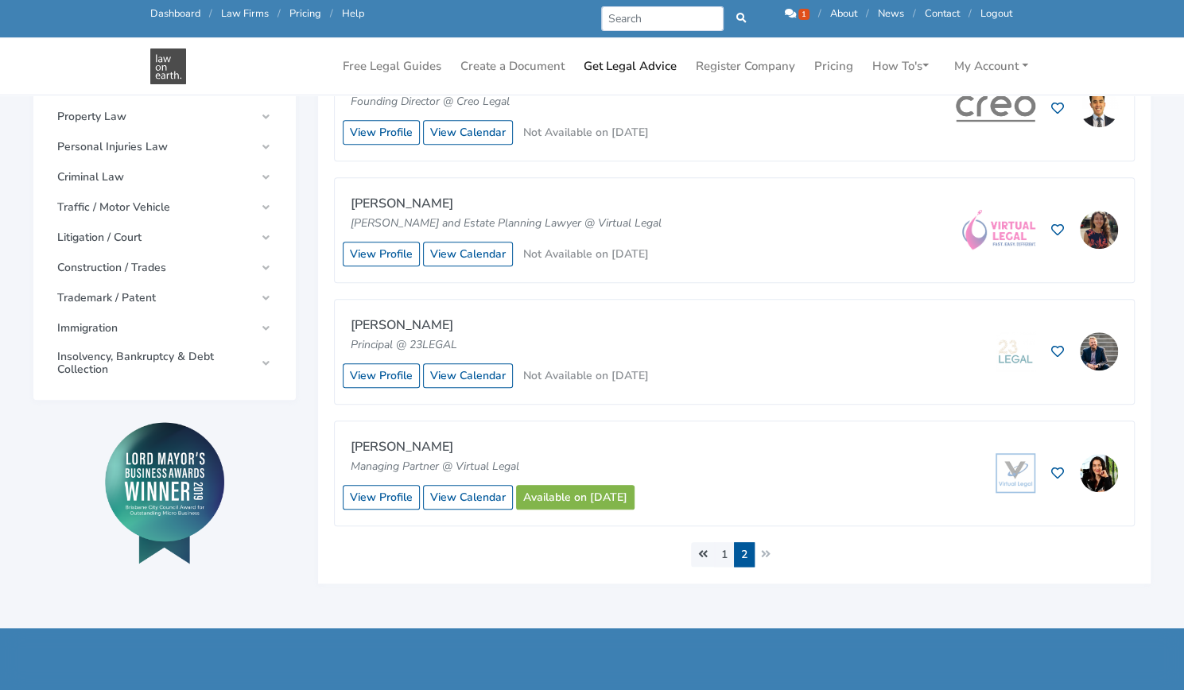
scroll to position [689, 0]
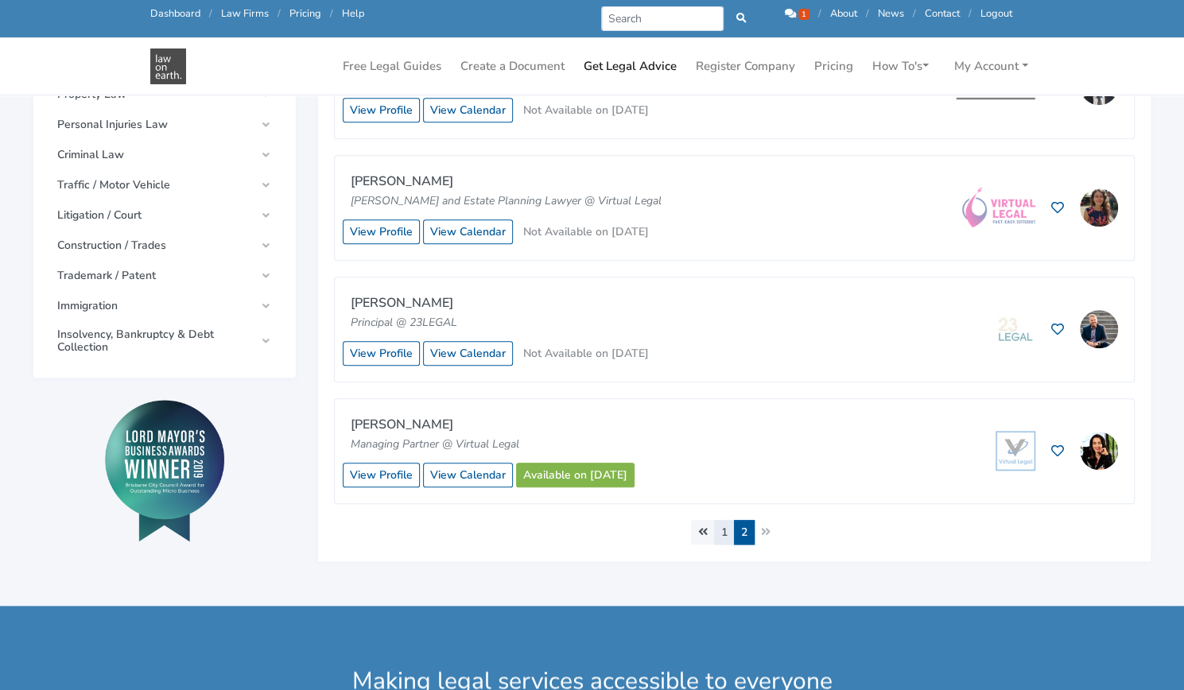
click at [728, 524] on link "1" at bounding box center [724, 532] width 21 height 25
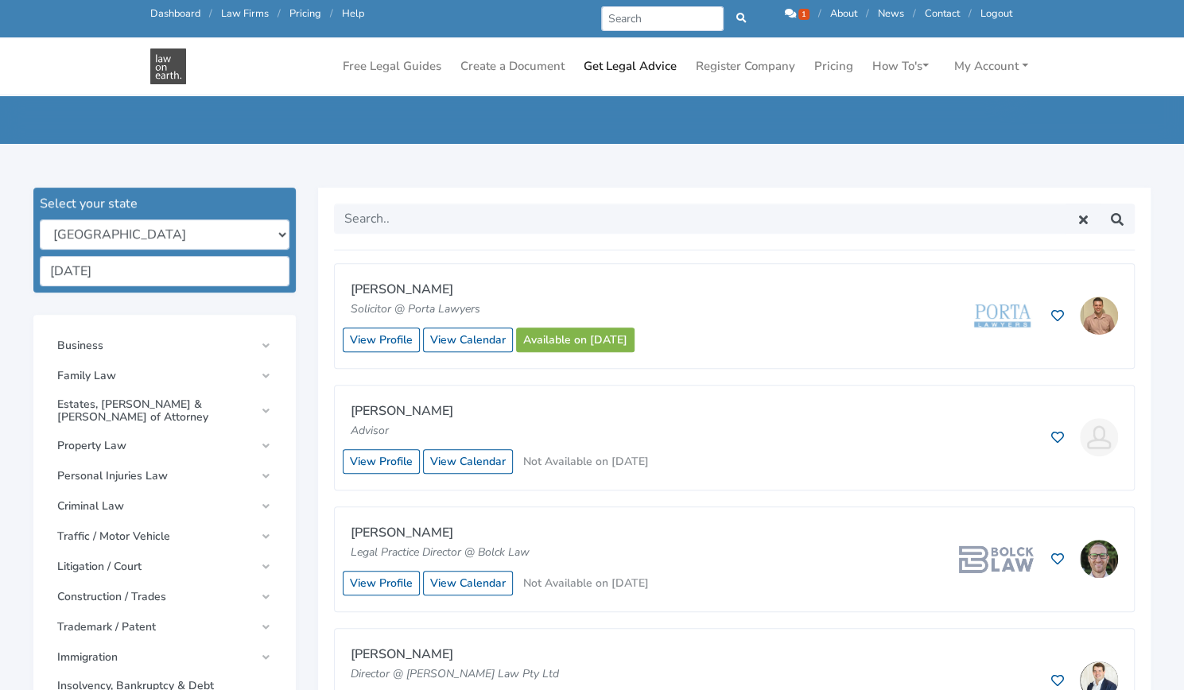
scroll to position [343, 0]
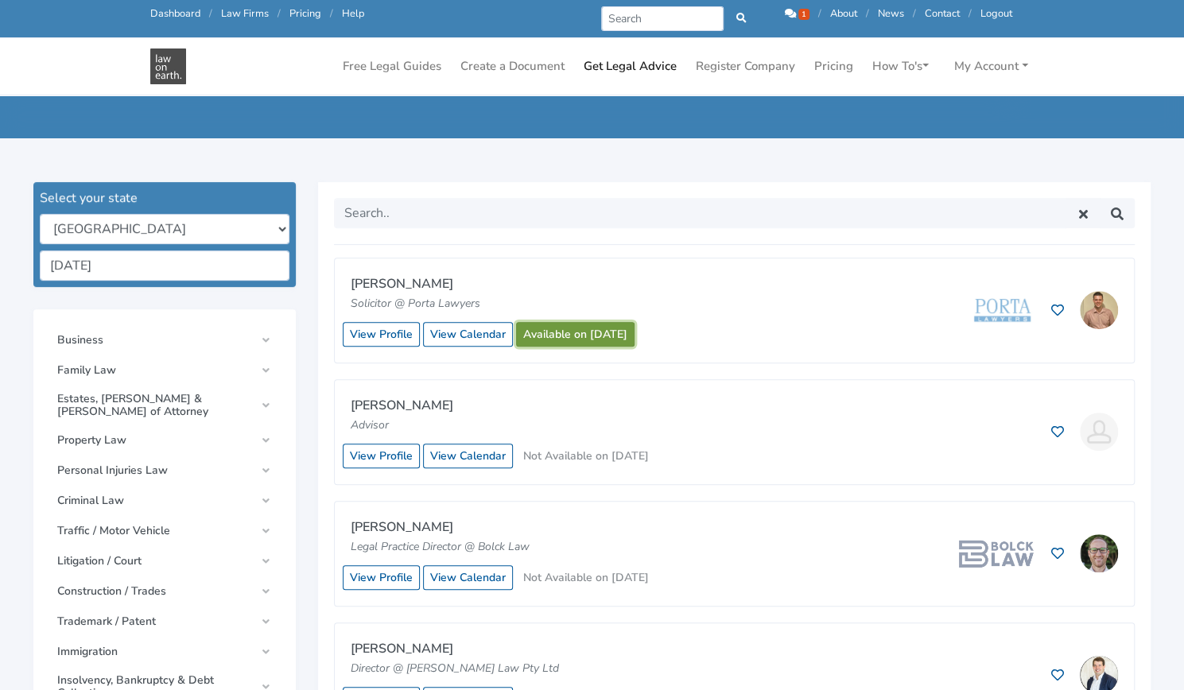
click at [625, 333] on link "Available on 25/09/2025" at bounding box center [575, 334] width 118 height 25
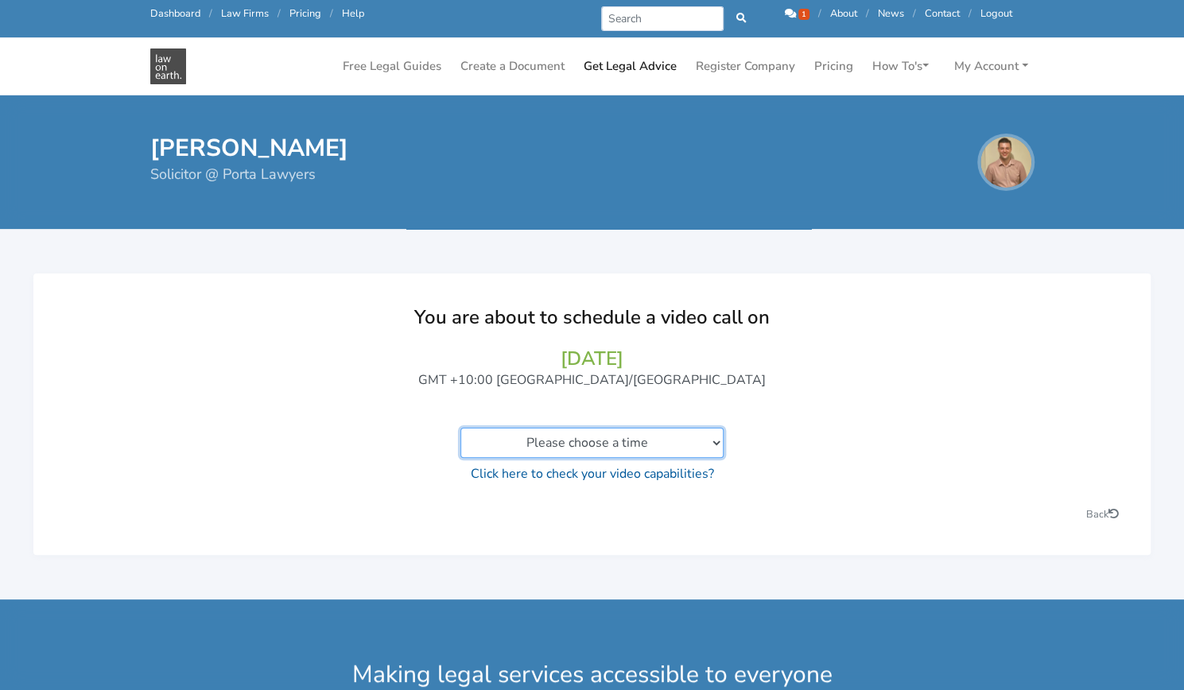
click at [681, 445] on select "Please choose a time 02:00pm to 02:20pm 02:20pm to 02:40pm 02:40pm to 03:00pm 0…" at bounding box center [591, 443] width 263 height 30
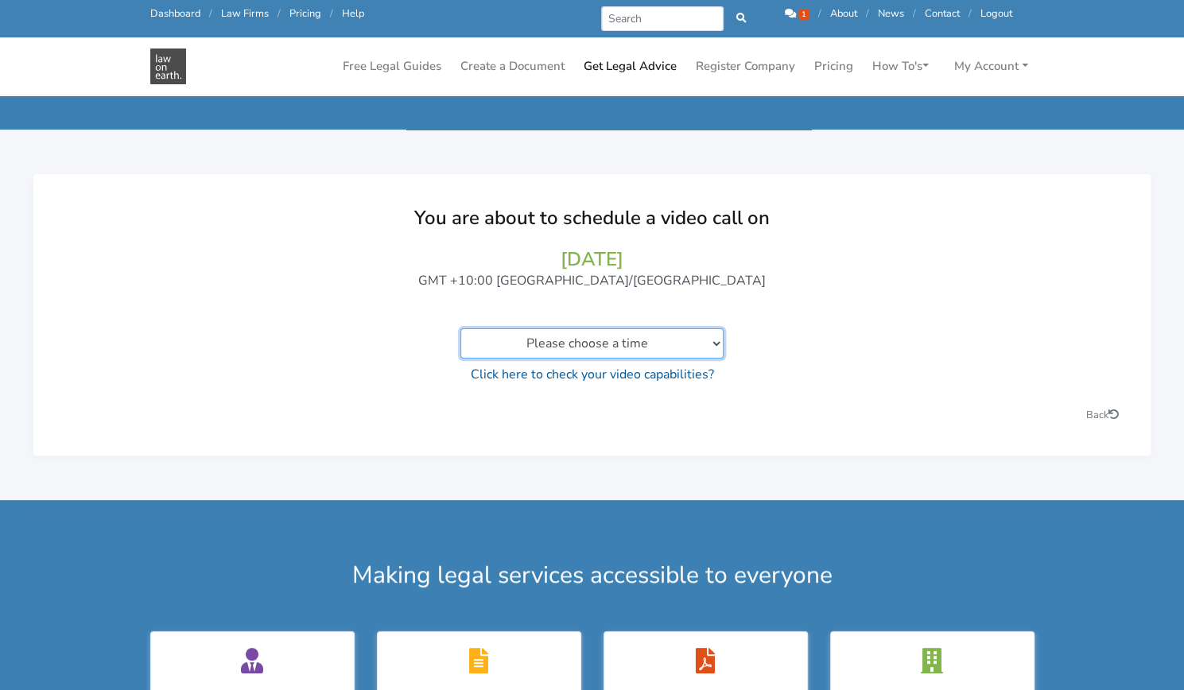
scroll to position [57, 0]
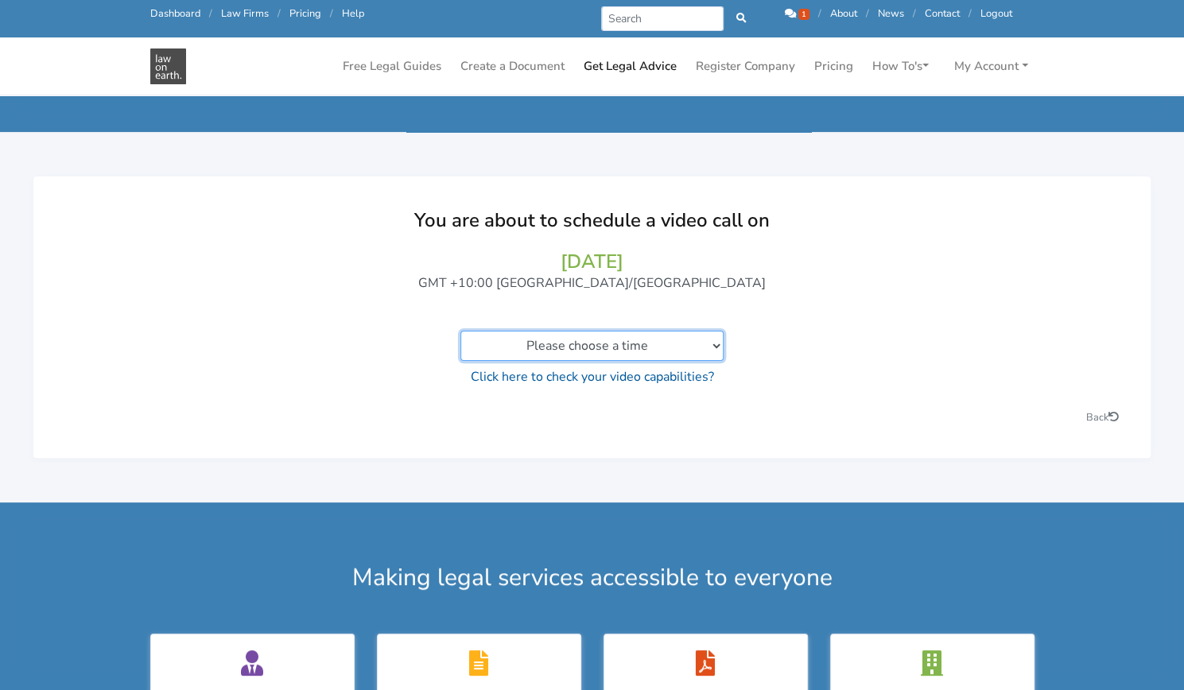
click at [659, 337] on select "Please choose a time 02:00pm to 02:20pm 02:20pm to 02:40pm 02:40pm to 03:00pm 0…" at bounding box center [591, 346] width 263 height 30
click at [808, 325] on div "You are about to schedule a video call on [DATE] GMT +10:00 [GEOGRAPHIC_DATA]/[…" at bounding box center [591, 298] width 1053 height 180
